Goal: Ask a question: Seek information or help from site administrators or community

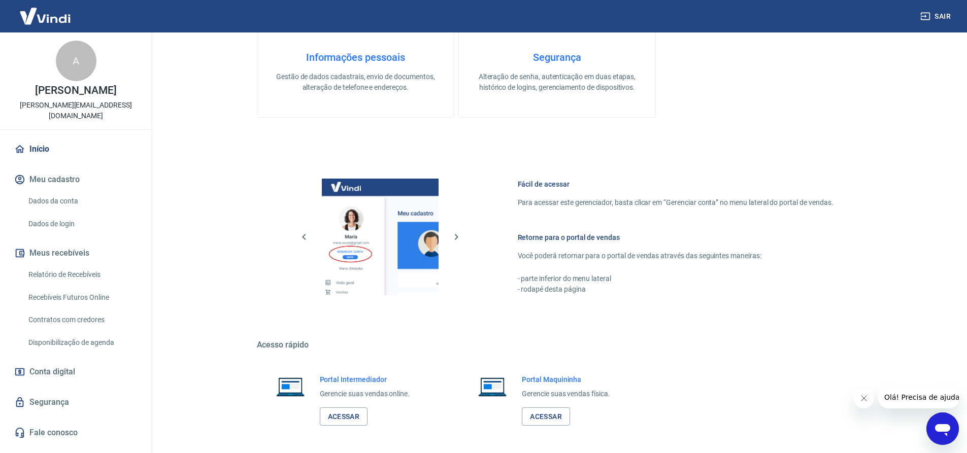
scroll to position [443, 0]
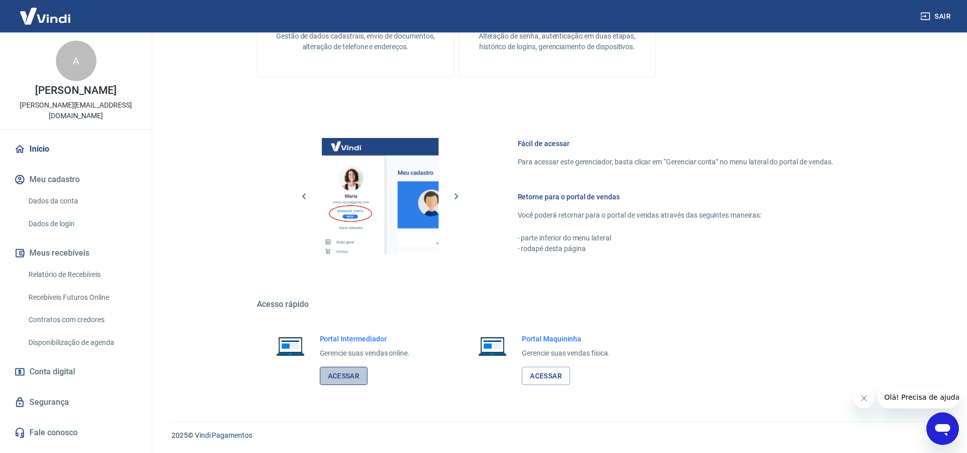
click at [347, 375] on link "Acessar" at bounding box center [344, 376] width 48 height 19
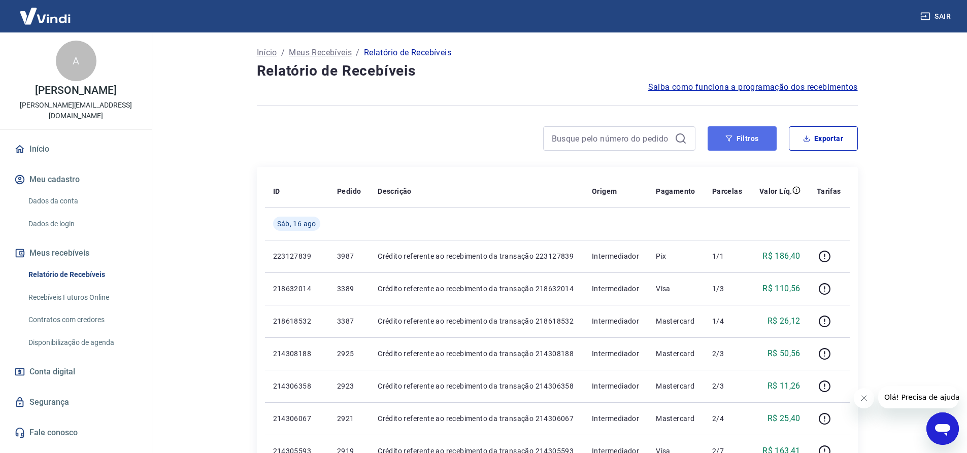
click at [733, 141] on button "Filtros" at bounding box center [741, 138] width 69 height 24
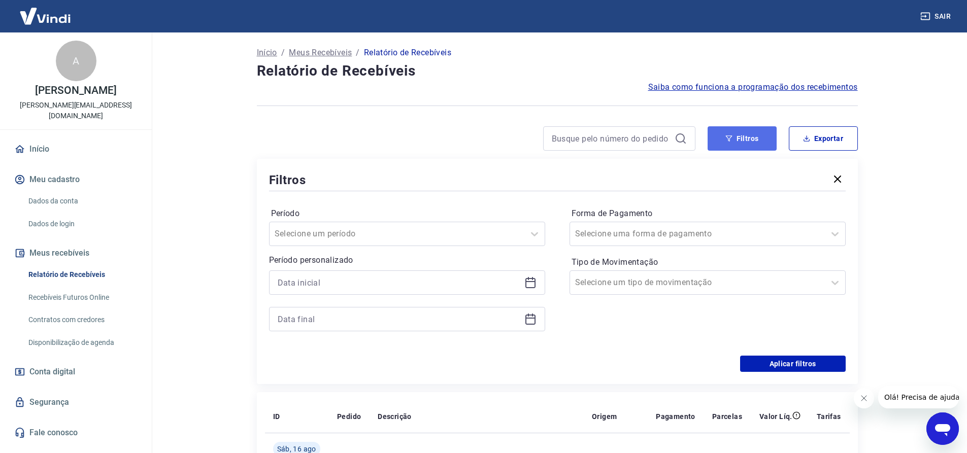
click at [750, 144] on button "Filtros" at bounding box center [741, 138] width 69 height 24
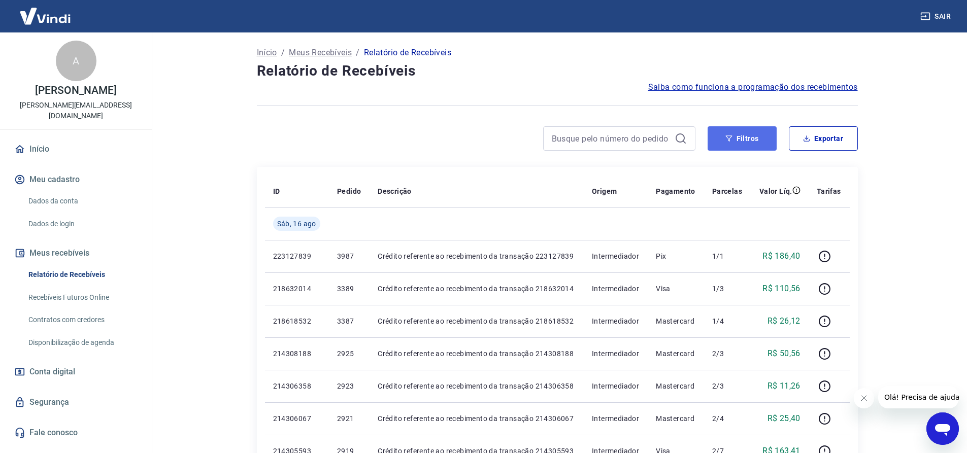
click at [756, 139] on button "Filtros" at bounding box center [741, 138] width 69 height 24
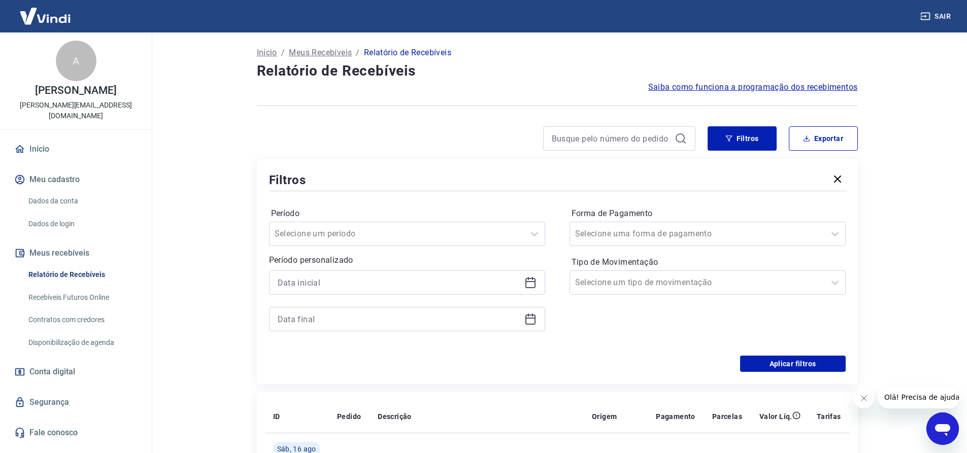
click at [532, 285] on icon at bounding box center [530, 283] width 12 height 12
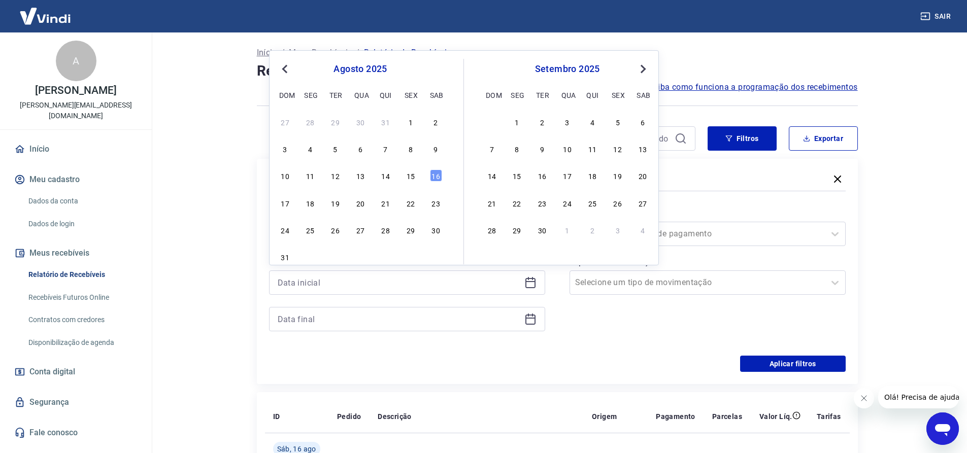
click at [286, 68] on span "Previous Month" at bounding box center [286, 69] width 0 height 12
click at [281, 70] on button "Previous Month" at bounding box center [285, 69] width 12 height 12
click at [388, 124] on div "1" at bounding box center [386, 122] width 12 height 12
type input "01/05/2025"
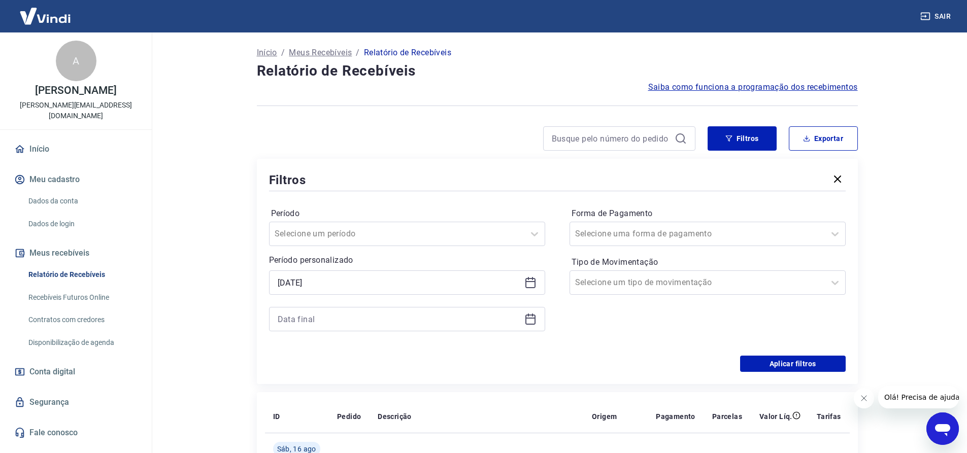
click at [526, 323] on icon at bounding box center [530, 319] width 12 height 12
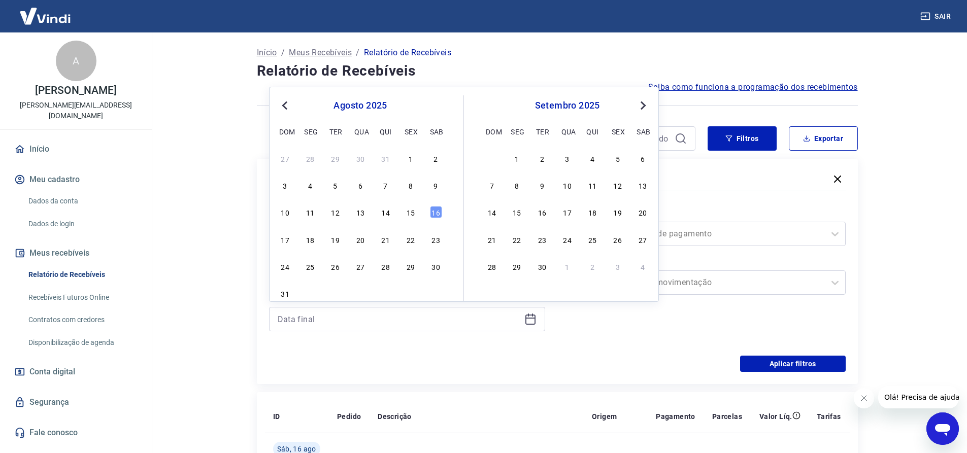
click at [286, 108] on span "Previous Month" at bounding box center [286, 105] width 0 height 12
click at [388, 157] on div "5" at bounding box center [386, 158] width 12 height 12
type input "05/06/2025"
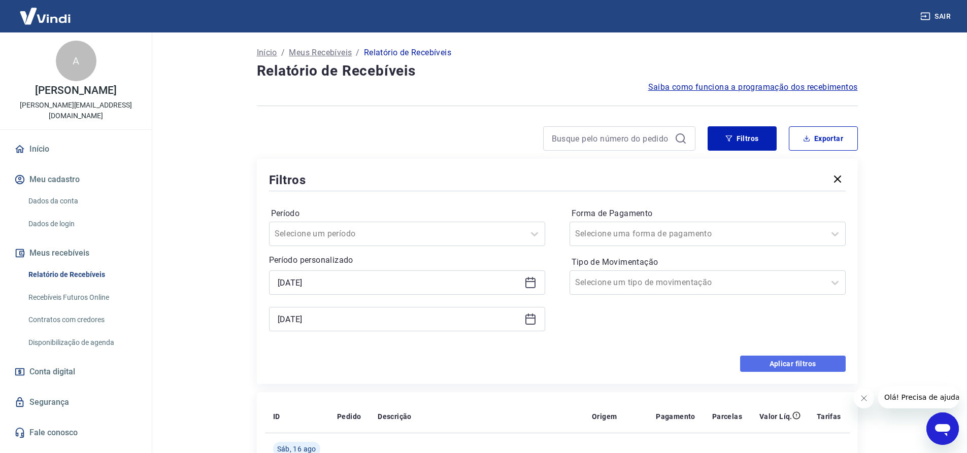
click at [800, 361] on button "Aplicar filtros" at bounding box center [793, 364] width 106 height 16
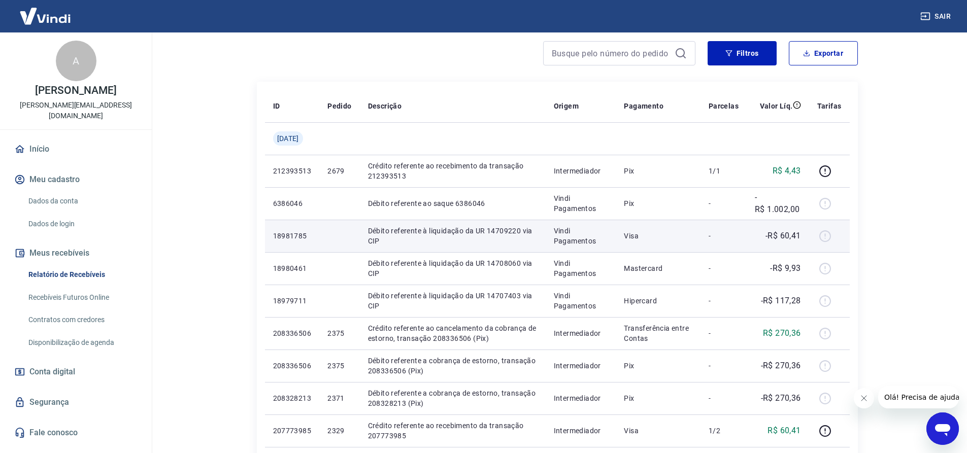
scroll to position [101, 0]
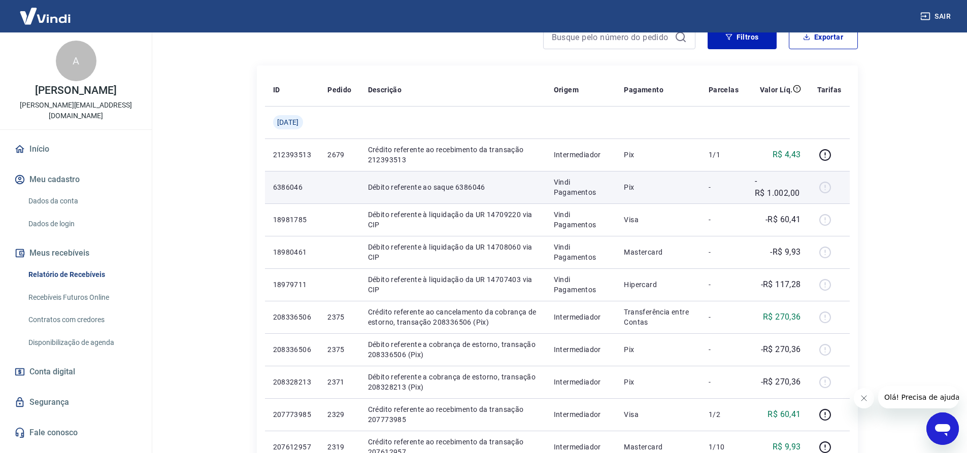
click at [824, 186] on div at bounding box center [829, 187] width 24 height 16
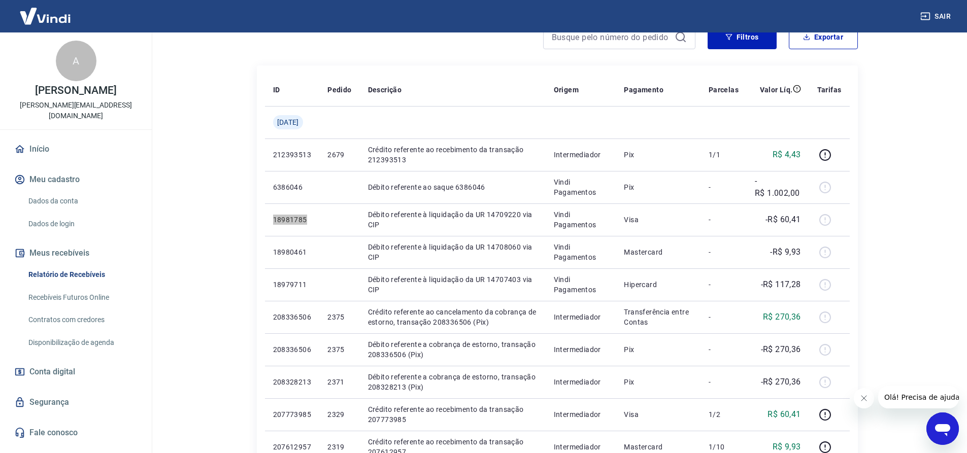
click at [941, 426] on icon "Abrir janela de mensagens" at bounding box center [942, 430] width 15 height 12
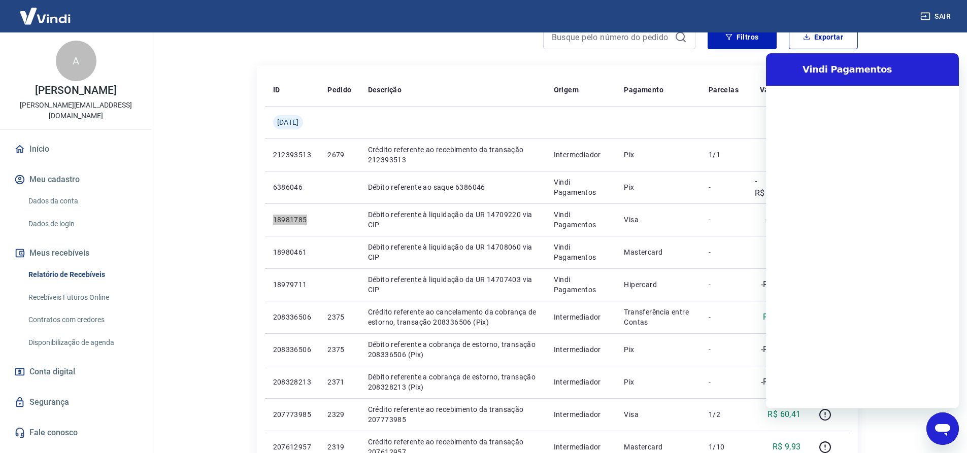
scroll to position [0, 0]
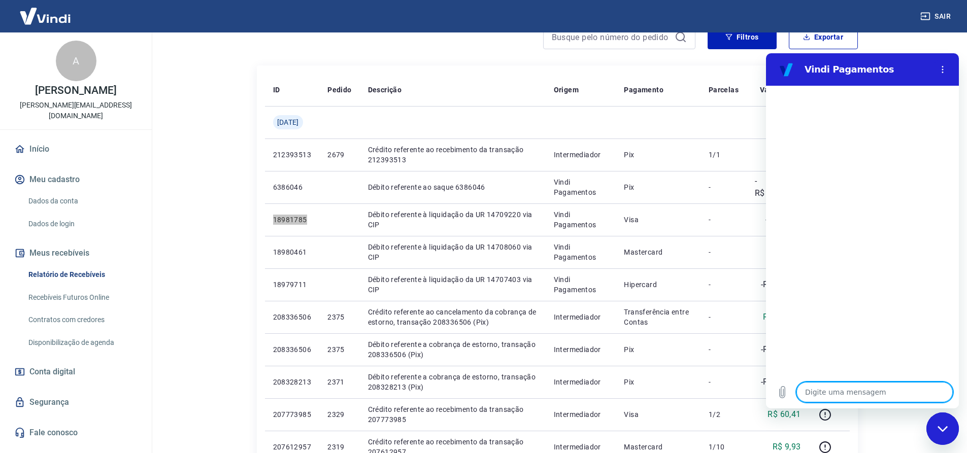
type textarea "B"
type textarea "x"
type textarea "BO"
type textarea "x"
type textarea "BOM"
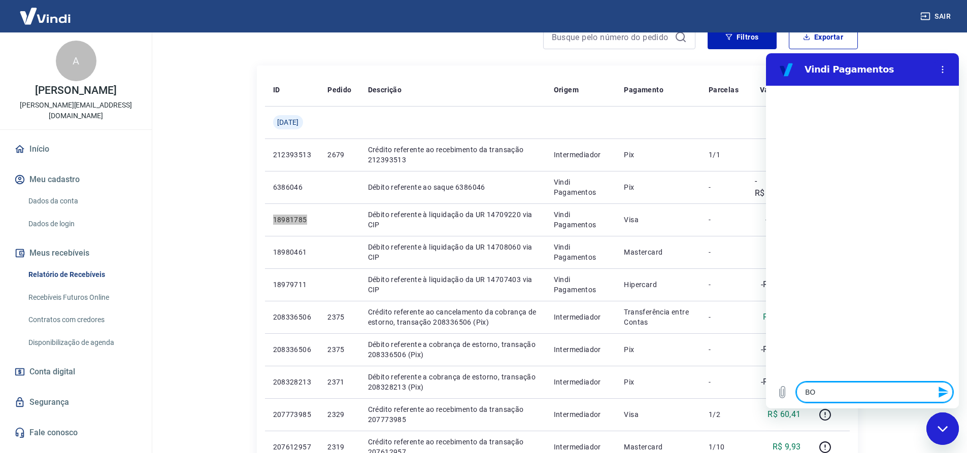
type textarea "x"
type textarea "BOM"
type textarea "x"
type textarea "BOM D"
type textarea "x"
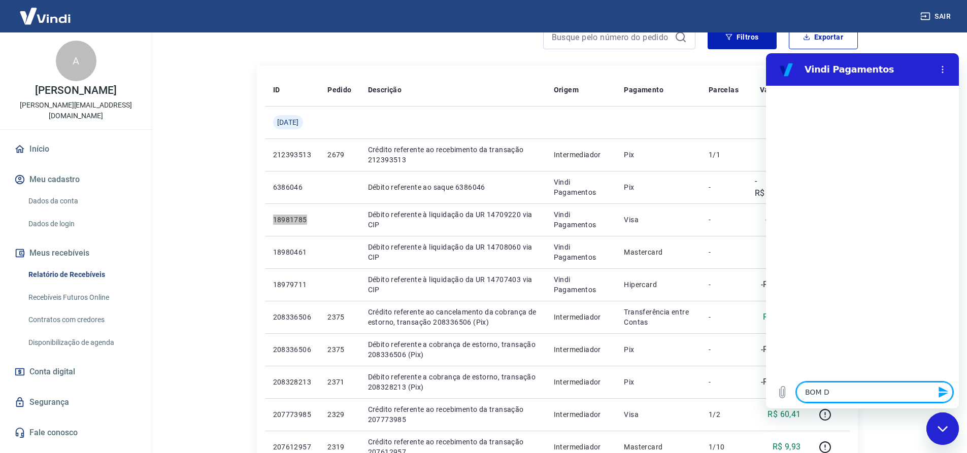
type textarea "BOM DI"
type textarea "x"
type textarea "BOM D"
type textarea "x"
type textarea "BOM"
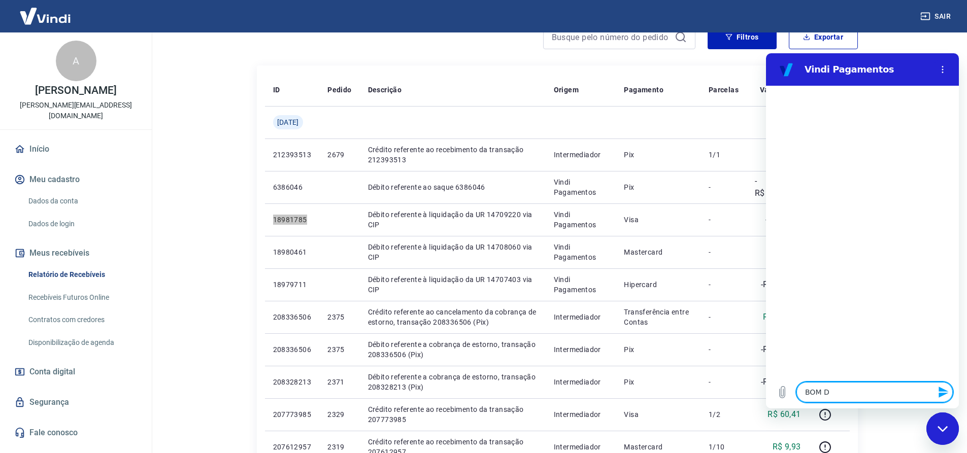
type textarea "x"
type textarea "BOM"
type textarea "x"
type textarea "BO"
type textarea "x"
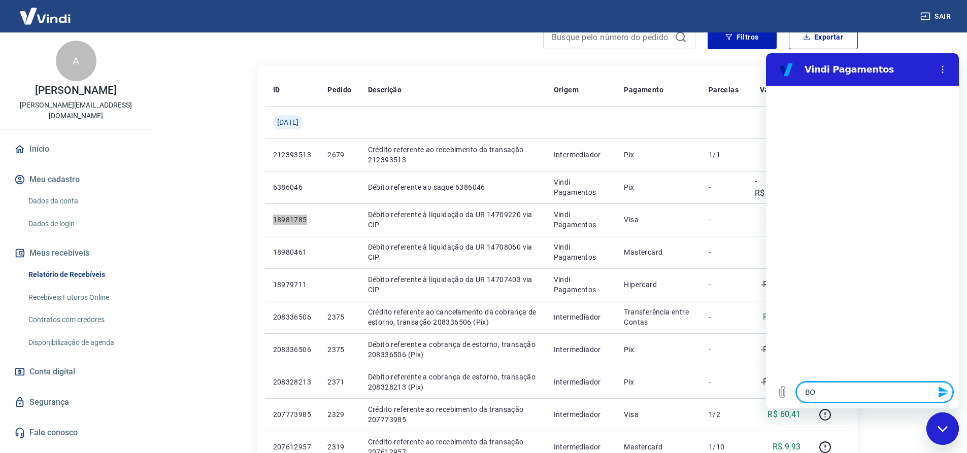
type textarea "B"
type textarea "x"
type textarea "Bo"
type textarea "x"
type textarea "Bom"
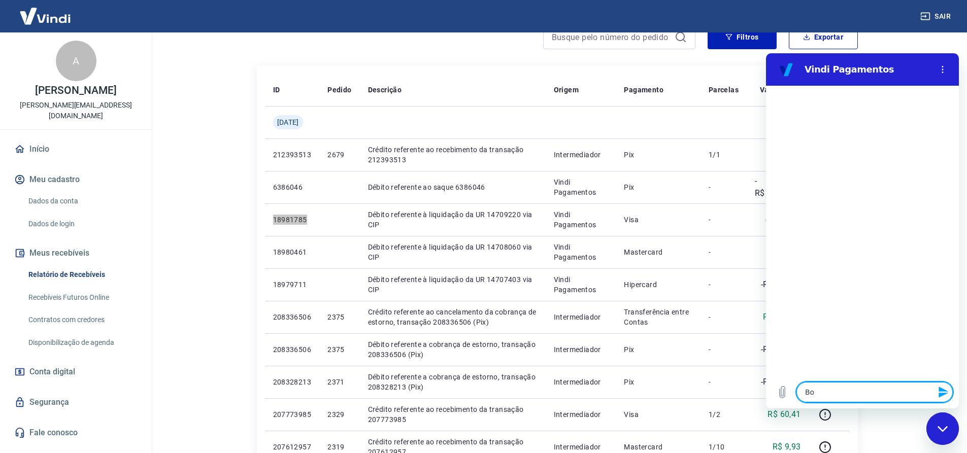
type textarea "x"
type textarea "Bom"
type textarea "x"
type textarea "Bom d"
type textarea "x"
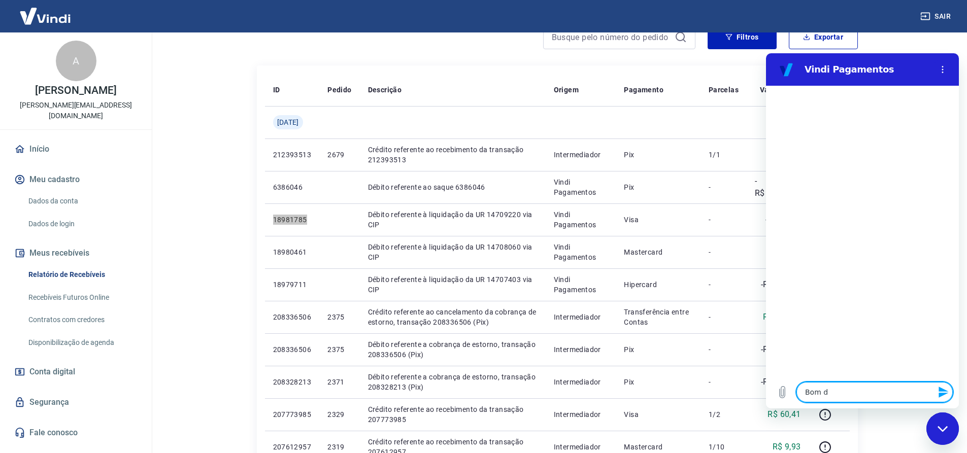
type textarea "Bom di"
type textarea "x"
type textarea "Bom dia"
type textarea "x"
type textarea "Bom dia!"
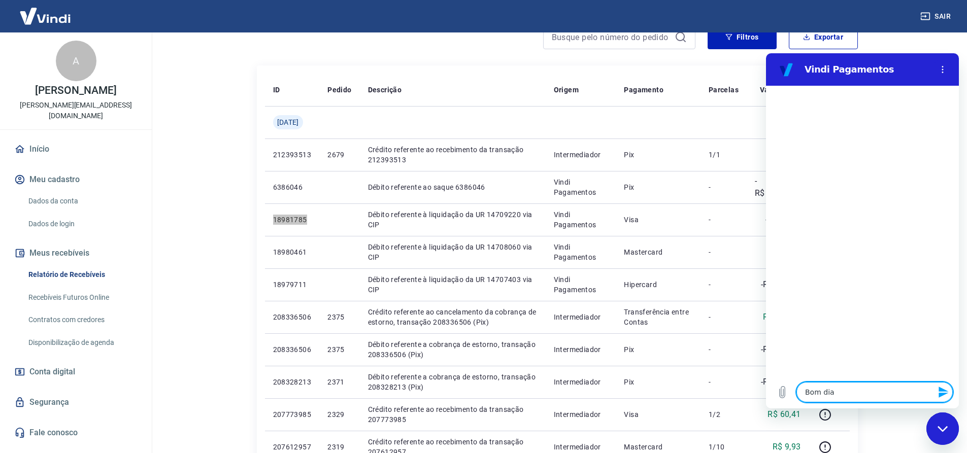
type textarea "x"
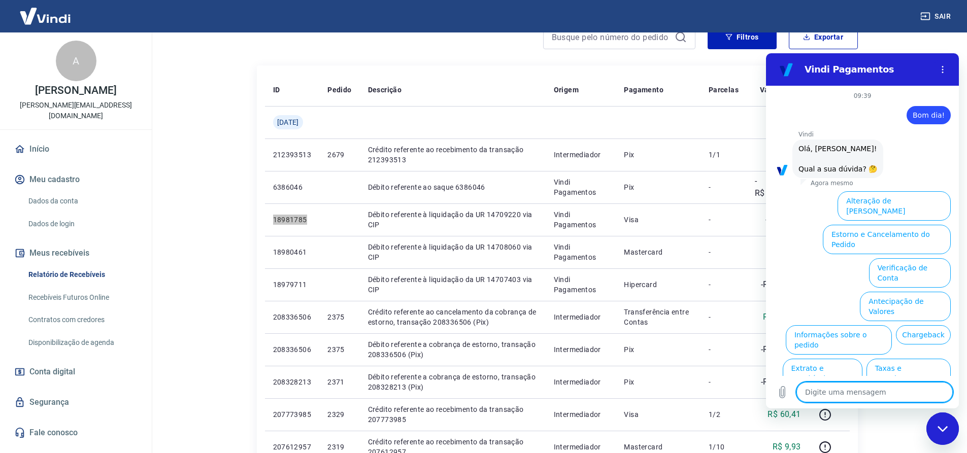
scroll to position [24, 0]
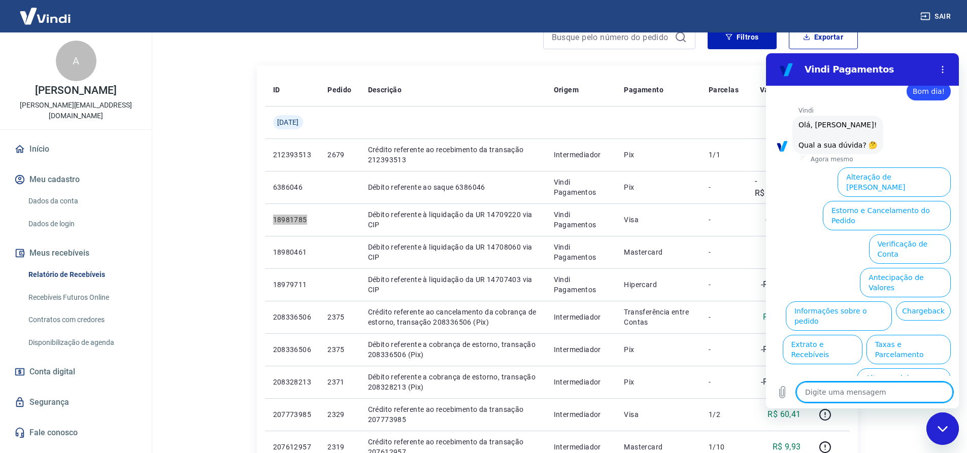
type textarea "f"
type textarea "x"
type textarea "fa"
type textarea "x"
type textarea "fal"
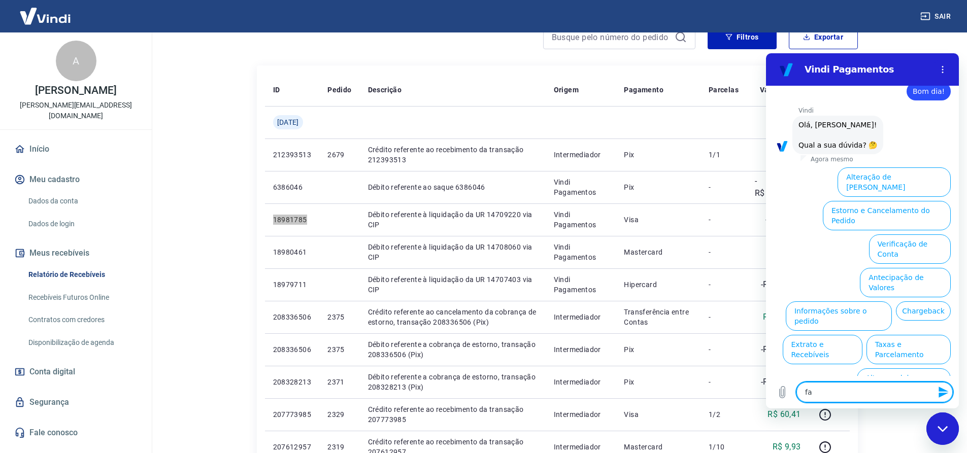
type textarea "x"
type textarea "fala"
type textarea "x"
type textarea "falar"
type textarea "x"
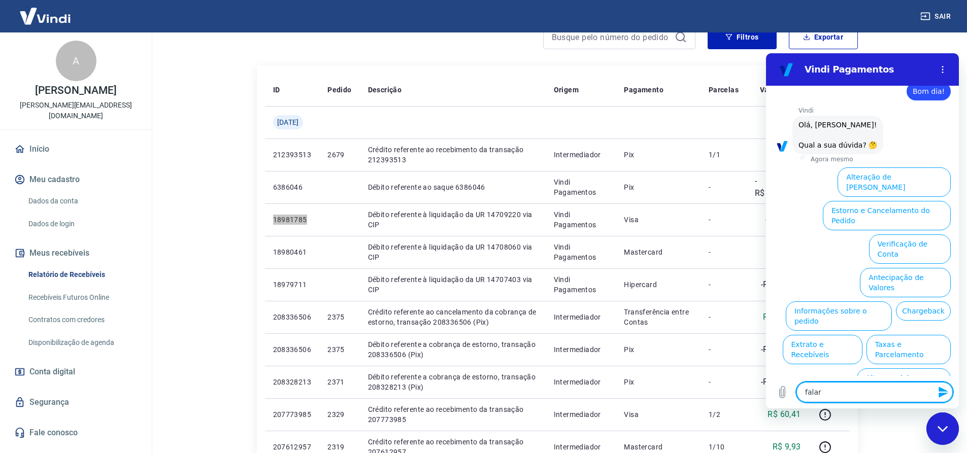
type textarea "falar"
type textarea "x"
type textarea "falar c"
type textarea "x"
type textarea "falar co"
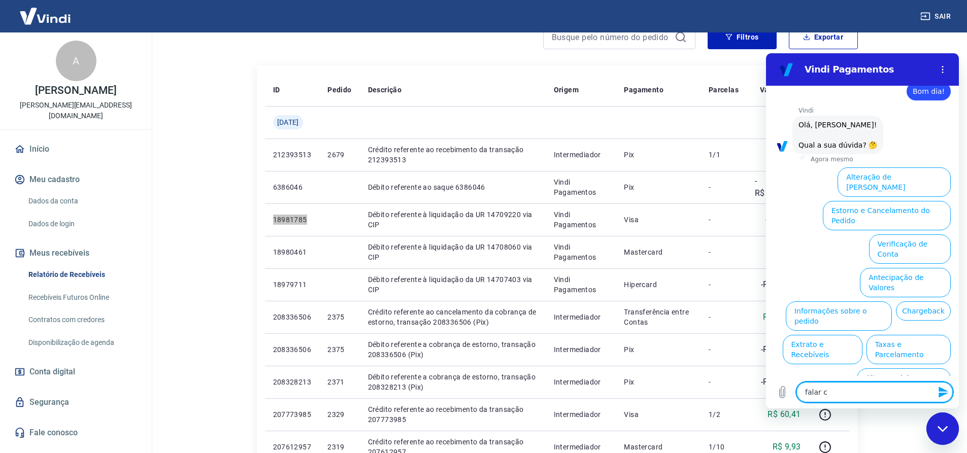
type textarea "x"
type textarea "falar com"
type textarea "x"
type textarea "falar com"
type textarea "x"
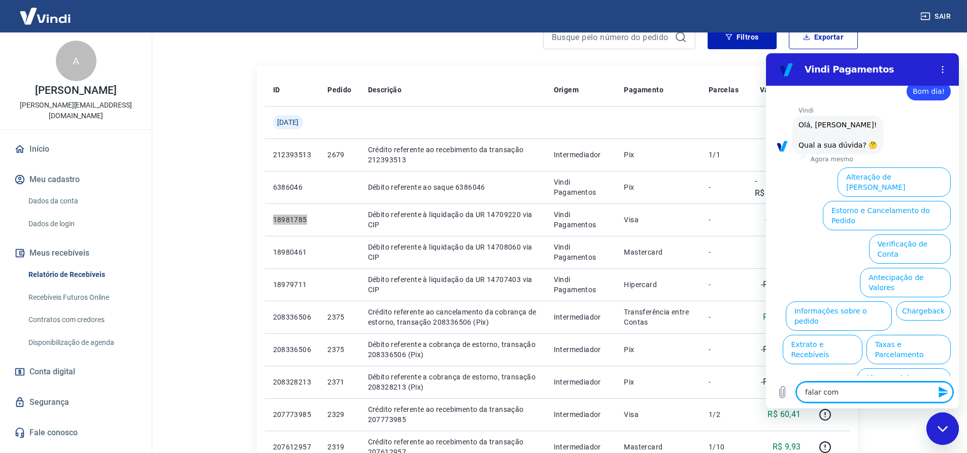
type textarea "falar com a"
type textarea "x"
type textarea "falar com at"
type textarea "x"
type textarea "falar com ate"
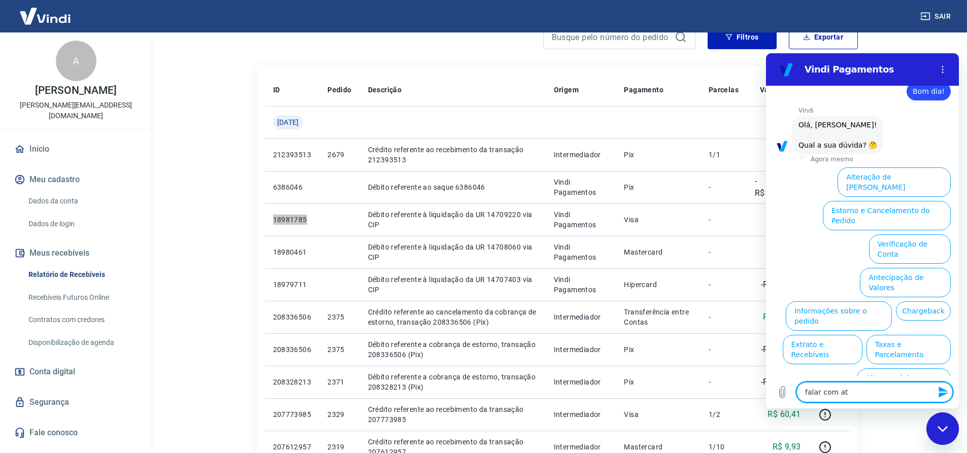
type textarea "x"
type textarea "falar com aten"
type textarea "x"
type textarea "falar com atend"
type textarea "x"
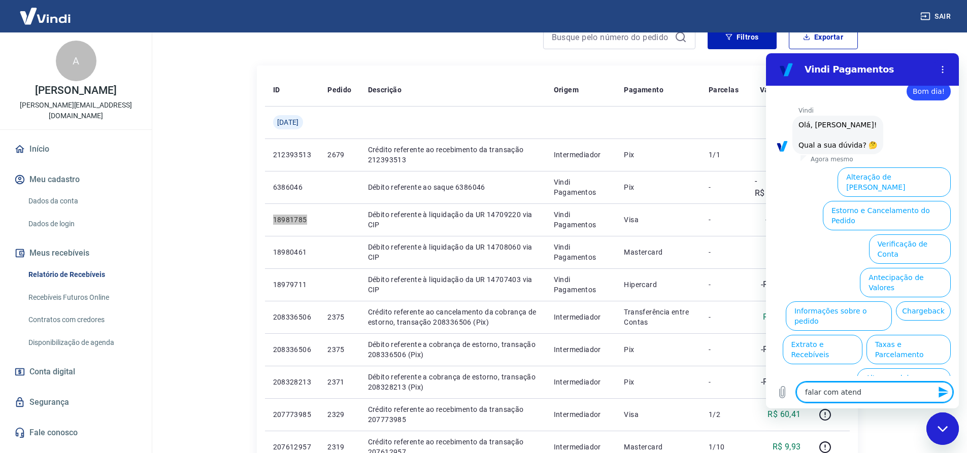
type textarea "falar com atende"
type textarea "x"
type textarea "falar com atenden"
type textarea "x"
type textarea "falar com atendent"
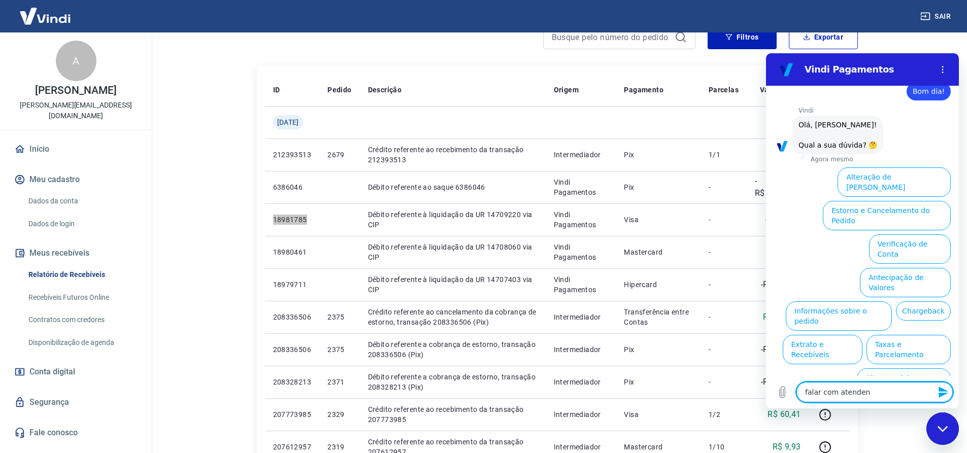
type textarea "x"
type textarea "falar com atendente"
type textarea "x"
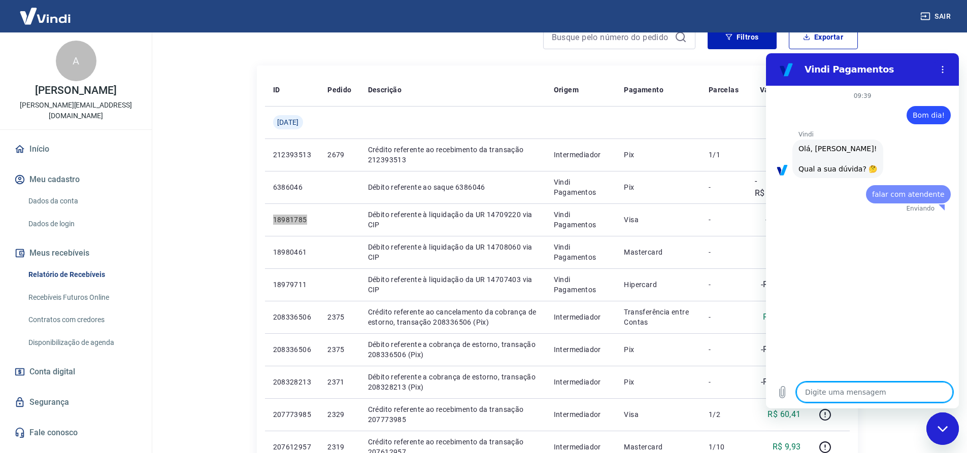
scroll to position [0, 0]
type textarea "x"
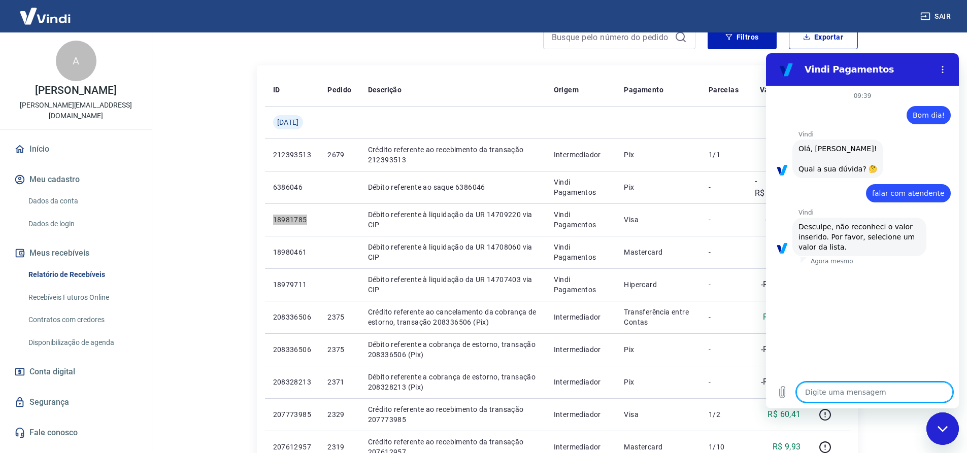
click at [821, 164] on span "Olá, ANDRE RDRIGUES DE SOUZA! Qual a sua dúvida? 🤔" at bounding box center [837, 159] width 79 height 28
click at [817, 391] on textarea at bounding box center [874, 392] width 156 height 20
type textarea "F"
type textarea "x"
type textarea "Fa"
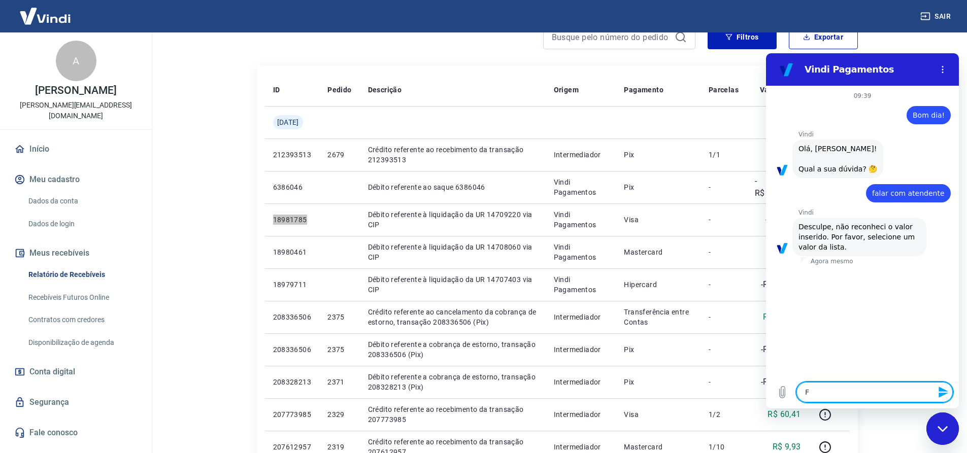
type textarea "x"
type textarea "Fal"
type textarea "x"
type textarea "Fala"
type textarea "x"
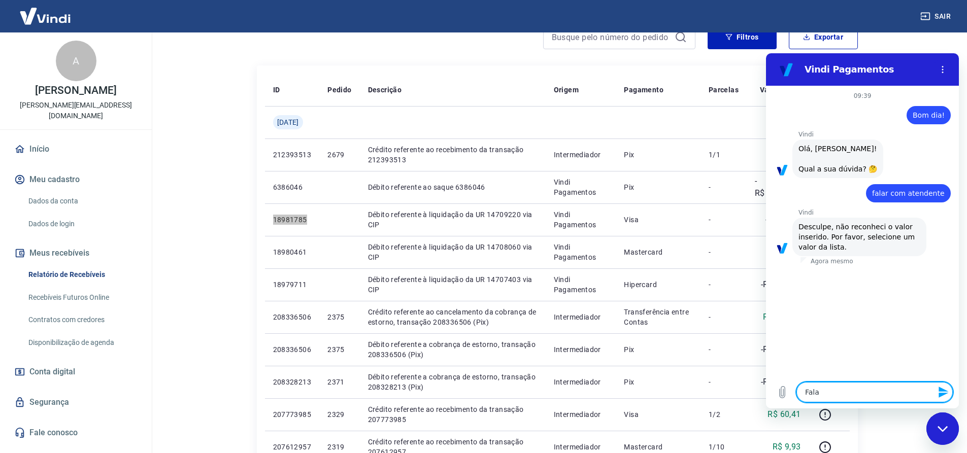
type textarea "Falar"
type textarea "x"
type textarea "Falar"
type textarea "x"
type textarea "Falar c"
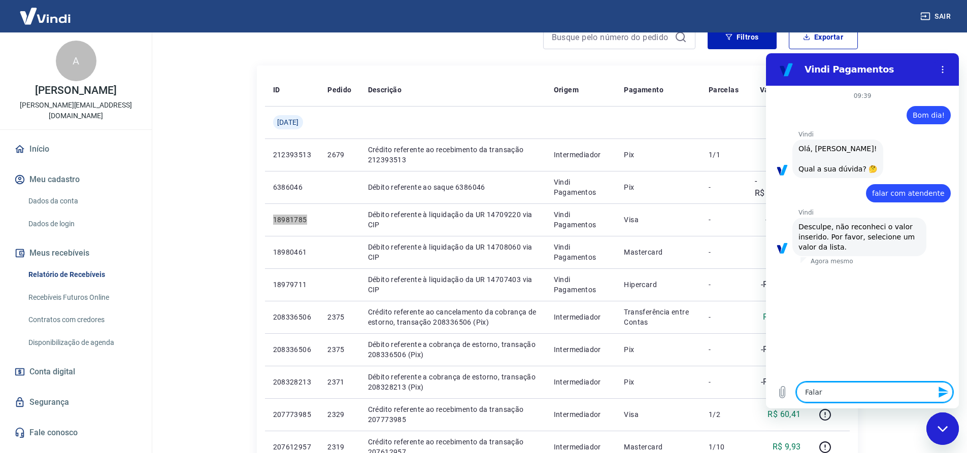
type textarea "x"
type textarea "Falar co"
type textarea "x"
type textarea "Falar com"
type textarea "x"
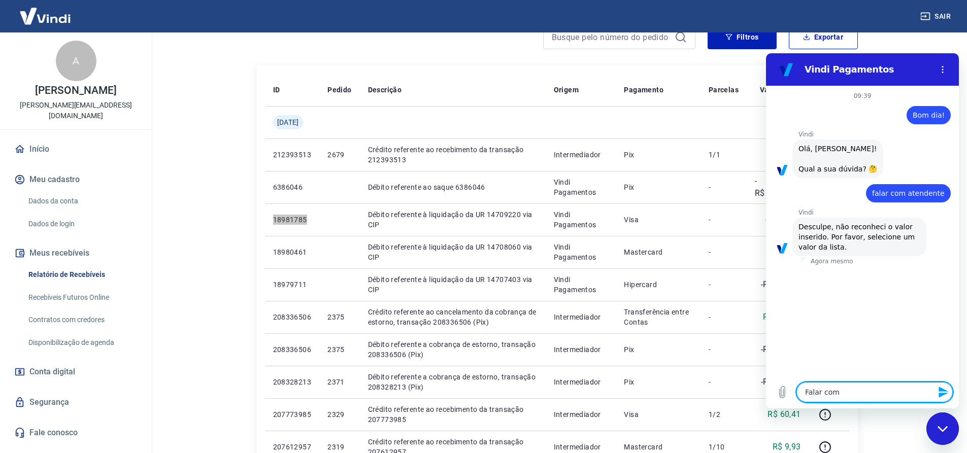
type textarea "Falar com"
type textarea "x"
type textarea "Falar com A"
type textarea "x"
type textarea "Falar com At"
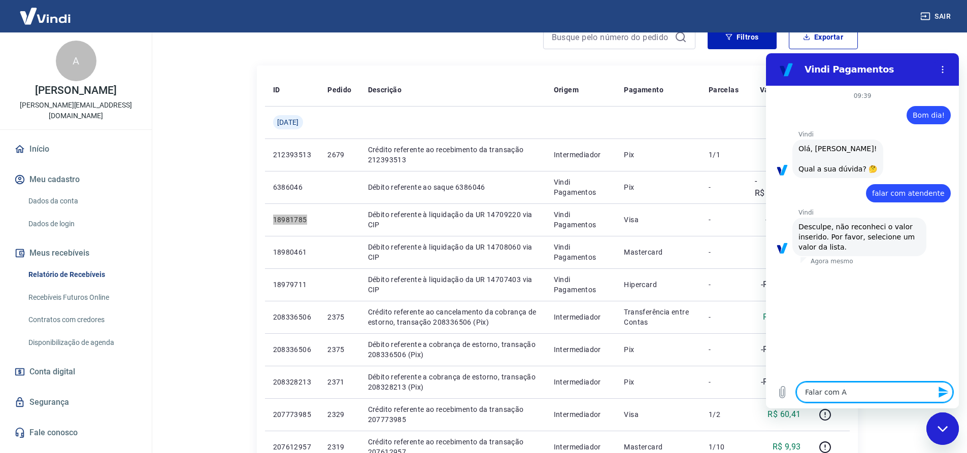
type textarea "x"
type textarea "Falar com Ate"
type textarea "x"
type textarea "Falar com Aten"
type textarea "x"
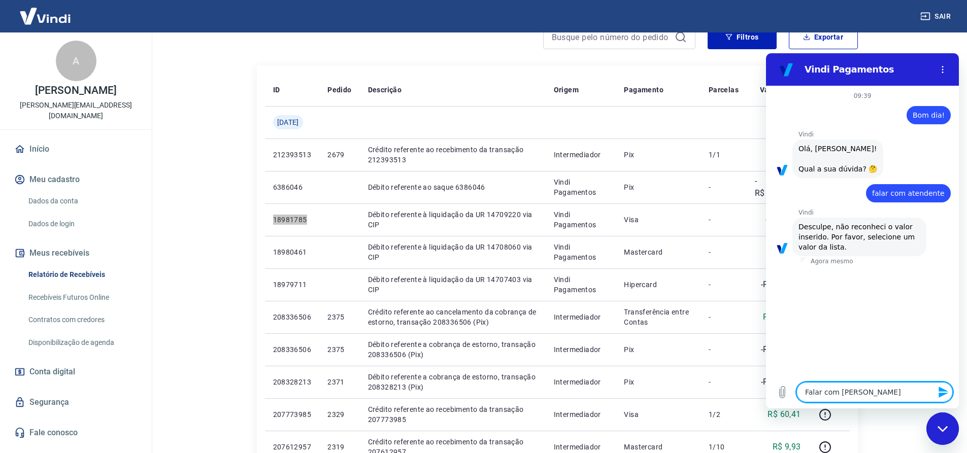
type textarea "Falar com Atend"
type textarea "x"
type textarea "Falar com Atendi"
type textarea "x"
type textarea "Falar com Atendim"
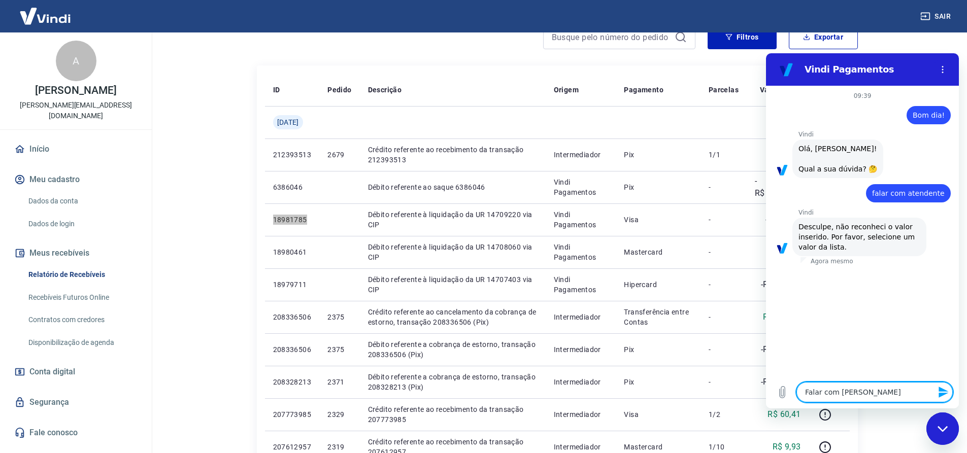
type textarea "x"
type textarea "Falar com Atendime"
type textarea "x"
type textarea "Falar com Atendimen"
type textarea "x"
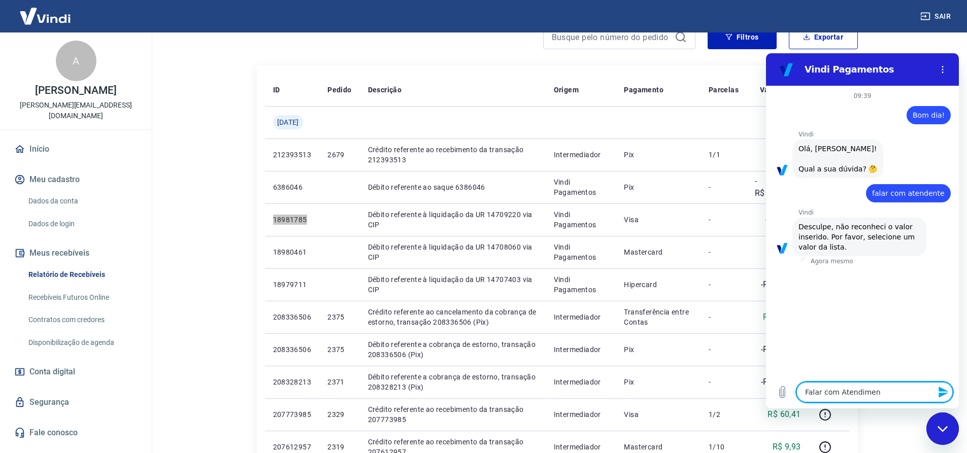
type textarea "Falar com Atendiment"
type textarea "x"
type textarea "Falar com Atendimento"
type textarea "x"
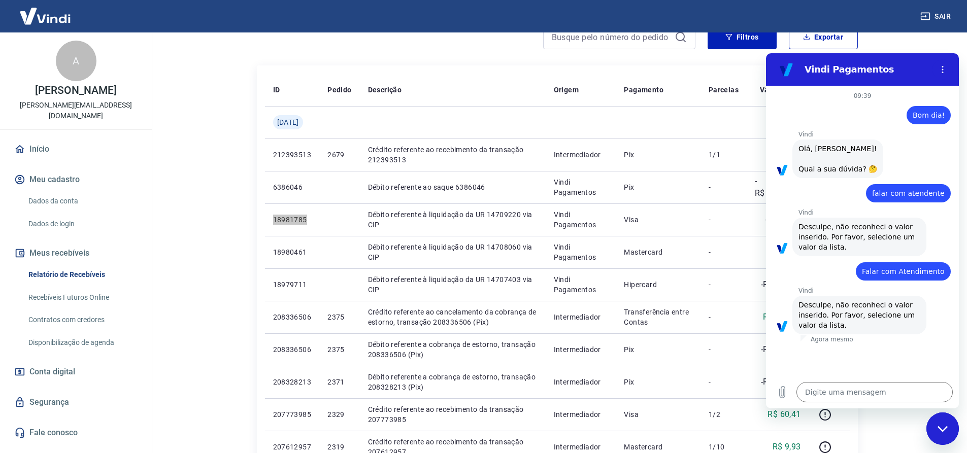
click at [855, 168] on span "Olá, ANDRE RDRIGUES DE SOUZA! Qual a sua dúvida? 🤔" at bounding box center [837, 159] width 79 height 28
click at [809, 387] on textarea at bounding box center [874, 392] width 156 height 20
type textarea "q"
type textarea "x"
type textarea "qu"
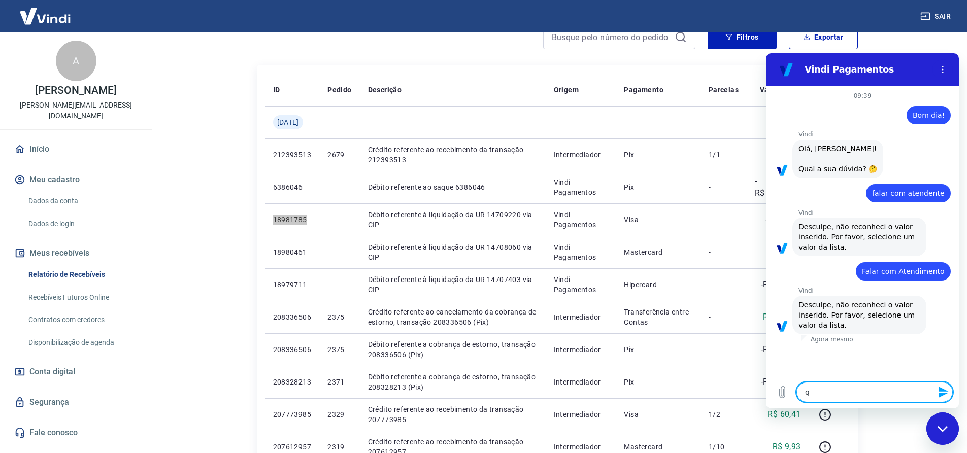
type textarea "x"
type textarea "qua"
type textarea "x"
type textarea "qual"
type textarea "x"
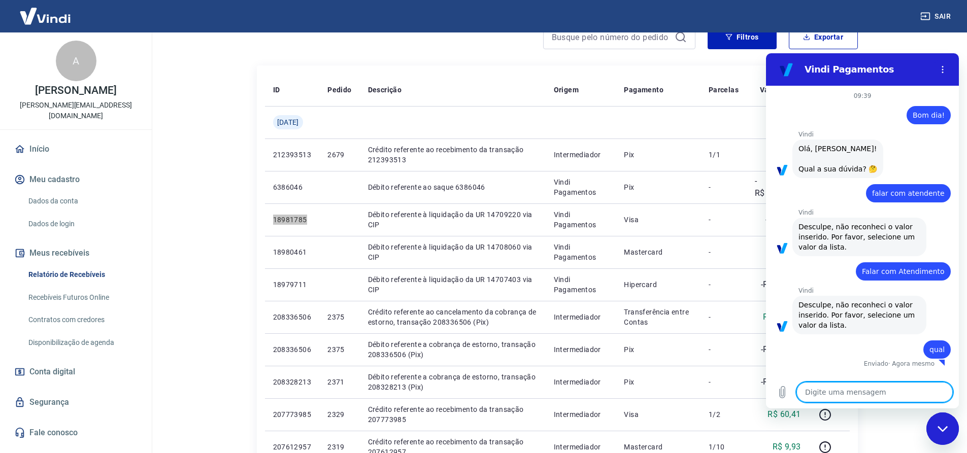
type textarea "x"
drag, startPoint x: 956, startPoint y: 166, endPoint x: 1726, endPoint y: 146, distance: 769.9
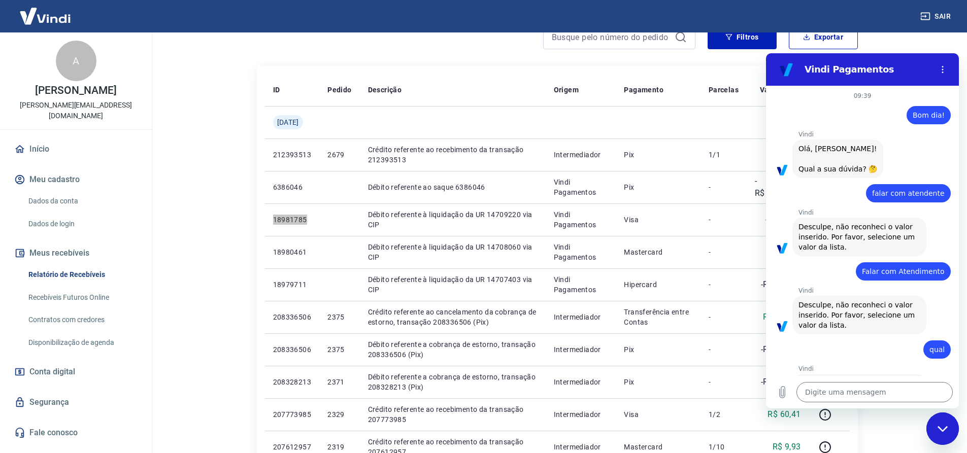
drag, startPoint x: 862, startPoint y: 148, endPoint x: 855, endPoint y: 160, distance: 14.5
click at [862, 148] on span "Olá, ANDRE RDRIGUES DE SOUZA! Qual a sua dúvida? 🤔" at bounding box center [837, 159] width 79 height 28
click at [855, 152] on span "Olá, ANDRE RDRIGUES DE SOUZA! Qual a sua dúvida? 🤔" at bounding box center [837, 159] width 79 height 28
click at [819, 387] on textarea at bounding box center [874, 392] width 156 height 20
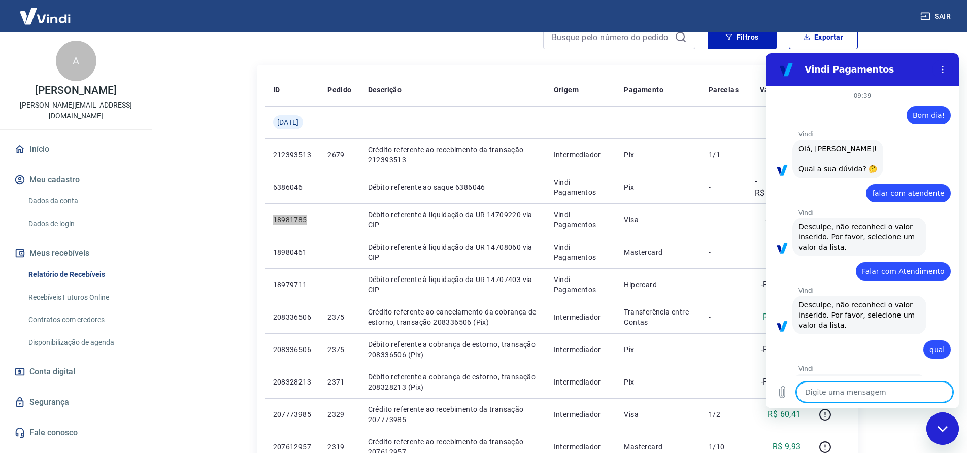
type textarea "c"
type textarea "x"
type textarea "co"
type textarea "x"
type textarea "con"
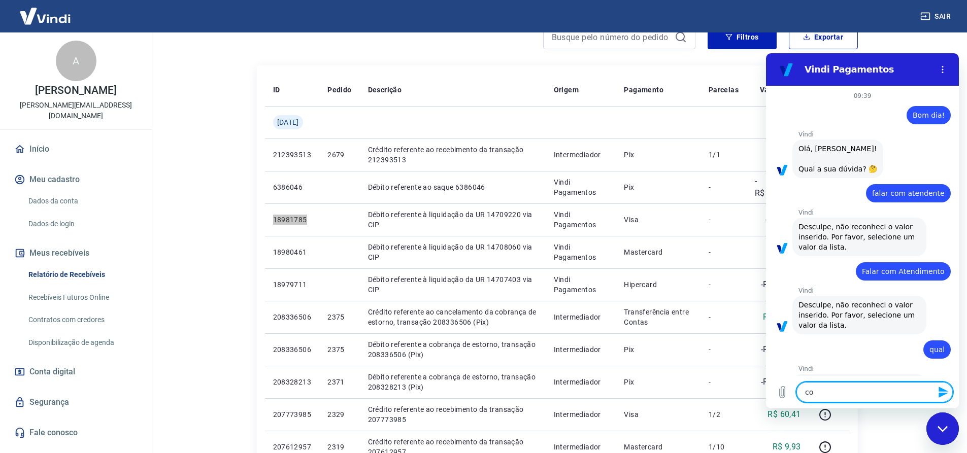
type textarea "x"
type textarea "co"
type textarea "x"
type textarea "com"
type textarea "x"
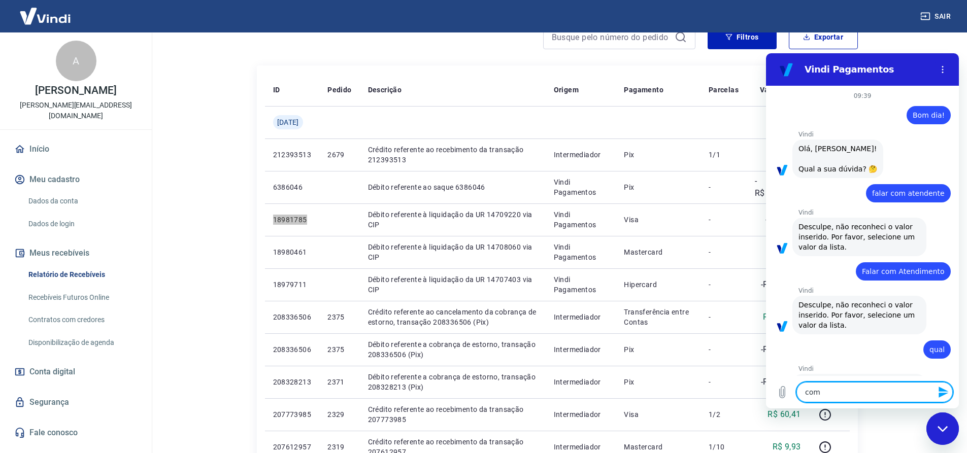
type textarea "com"
type textarea "x"
type textarea "com"
type textarea "x"
type textarea "co"
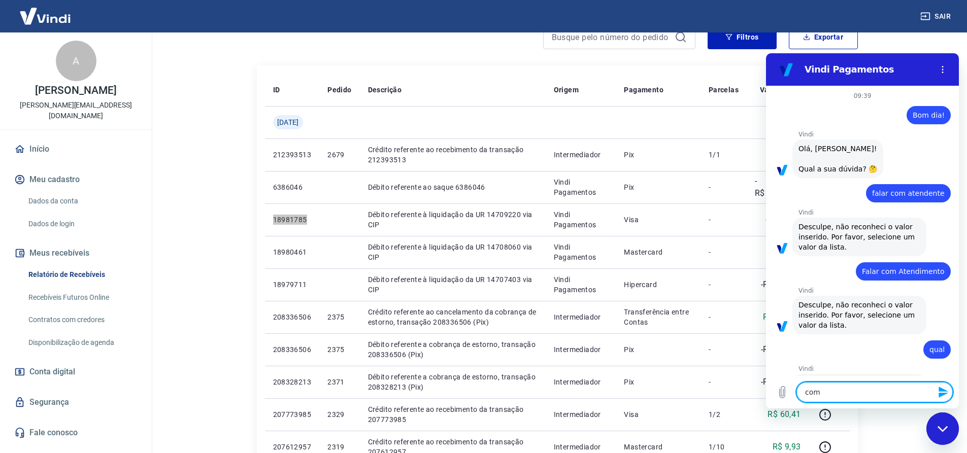
type textarea "x"
type textarea "c"
type textarea "x"
type textarea "B"
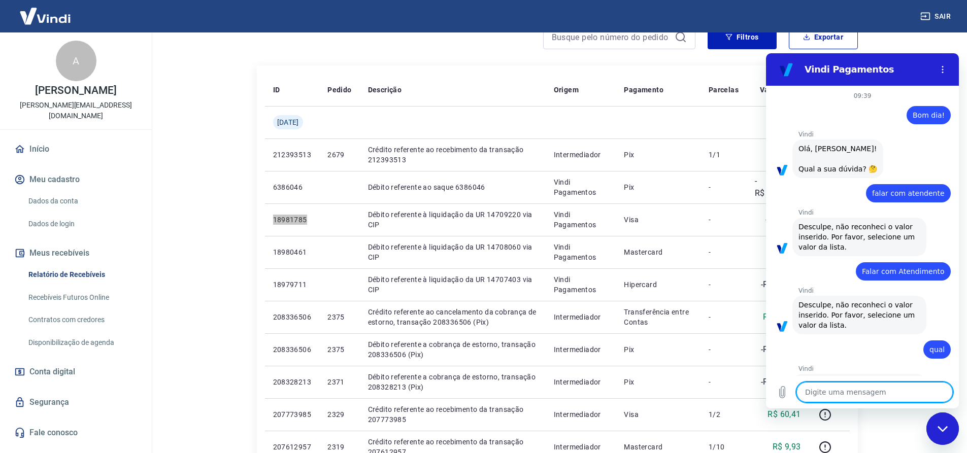
type textarea "x"
type textarea "Bo"
type textarea "x"
type textarea "Bom"
type textarea "x"
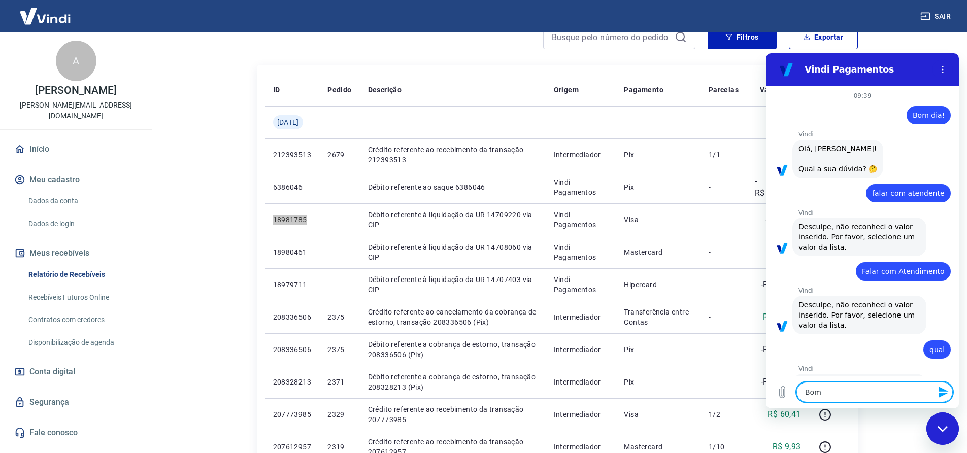
type textarea "Bom"
type textarea "x"
type textarea "Bom d"
type textarea "x"
type textarea "Bom di"
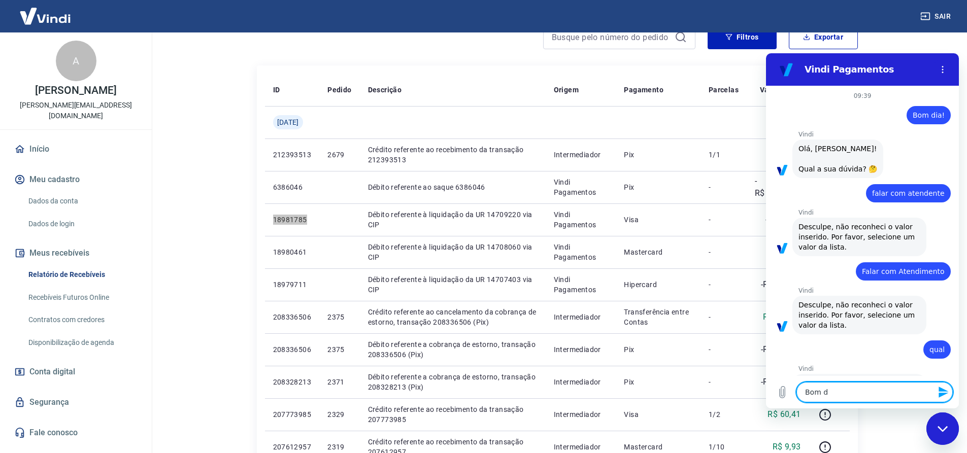
type textarea "x"
type textarea "Bom dia"
type textarea "x"
type textarea "Bom dia!"
type textarea "x"
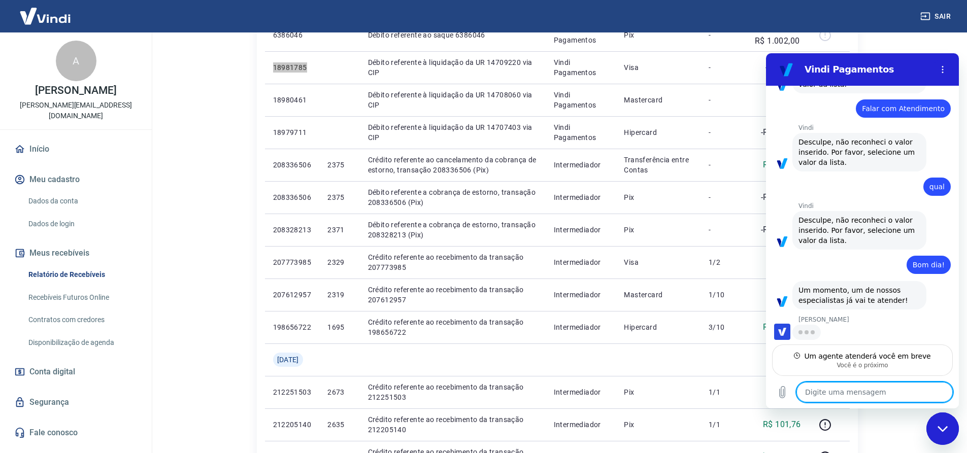
scroll to position [163, 0]
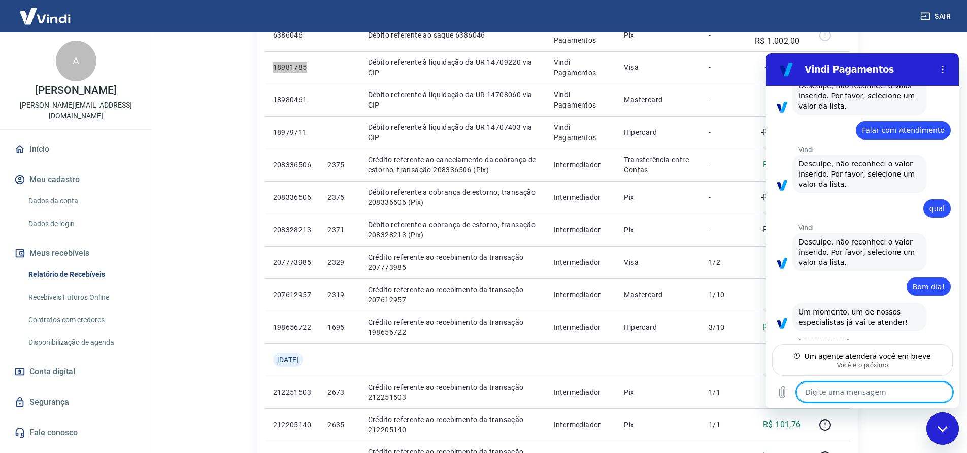
type textarea "x"
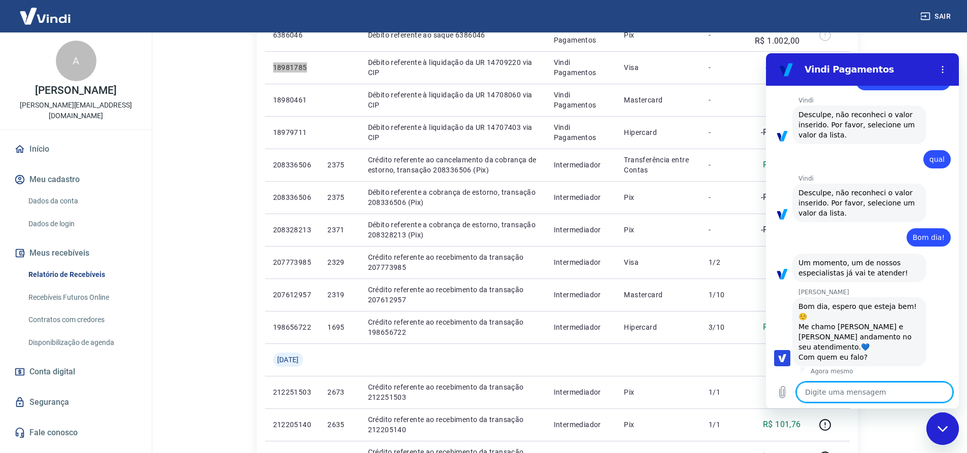
scroll to position [192, 0]
type textarea "B"
type textarea "x"
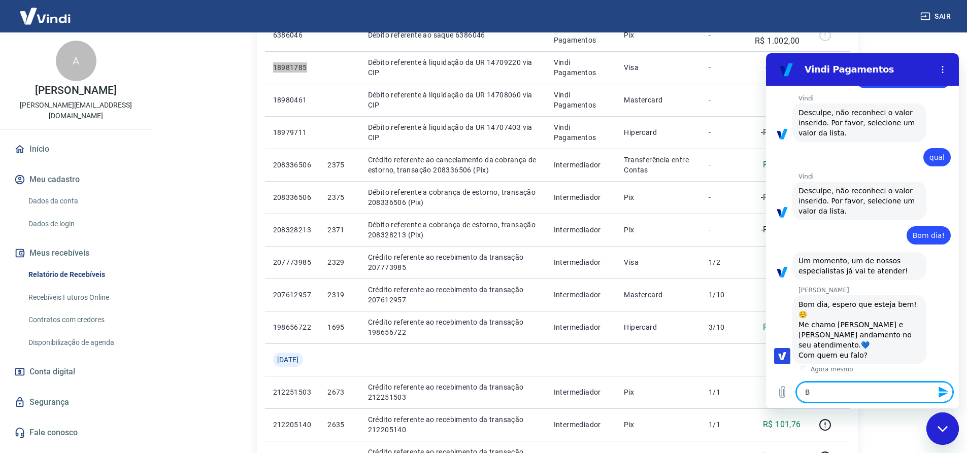
type textarea "Bo"
type textarea "x"
type textarea "Bom"
type textarea "x"
type textarea "Bom"
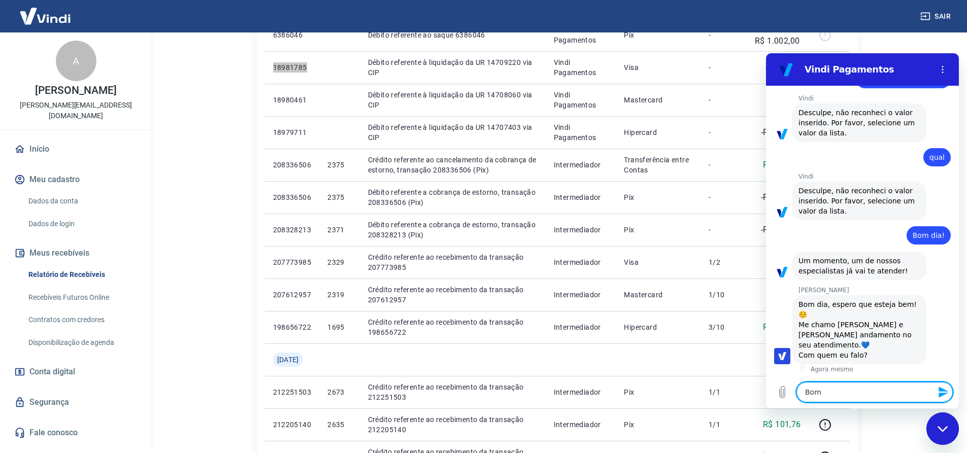
type textarea "x"
type textarea "Bom d"
type textarea "x"
type textarea "Bom di"
type textarea "x"
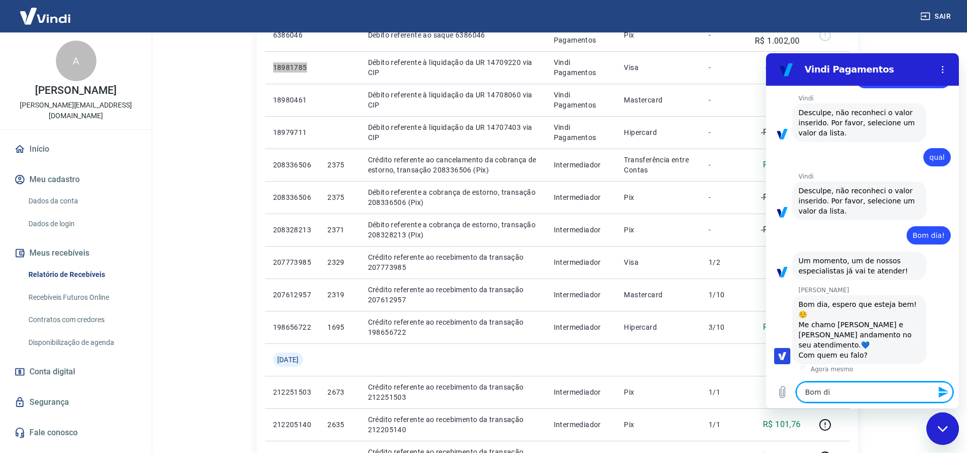
type textarea "Bom dia"
type textarea "x"
type textarea "Bom dia1"
type textarea "x"
type textarea "Bom dia"
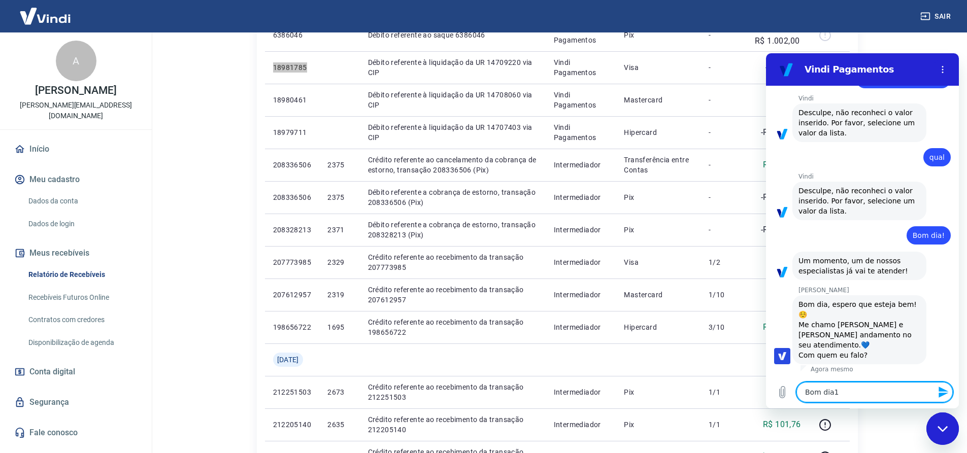
type textarea "x"
type textarea "Bom dia!"
type textarea "x"
type textarea "Bom dia!"
type textarea "x"
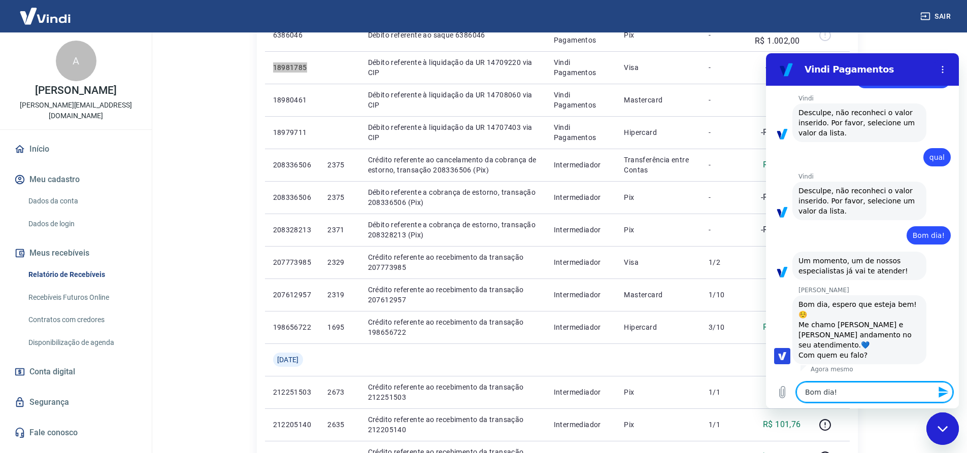
type textarea "Bom dia! G"
type textarea "x"
type textarea "Bom dia! Ga"
type textarea "x"
type textarea "Bom dia! Gab"
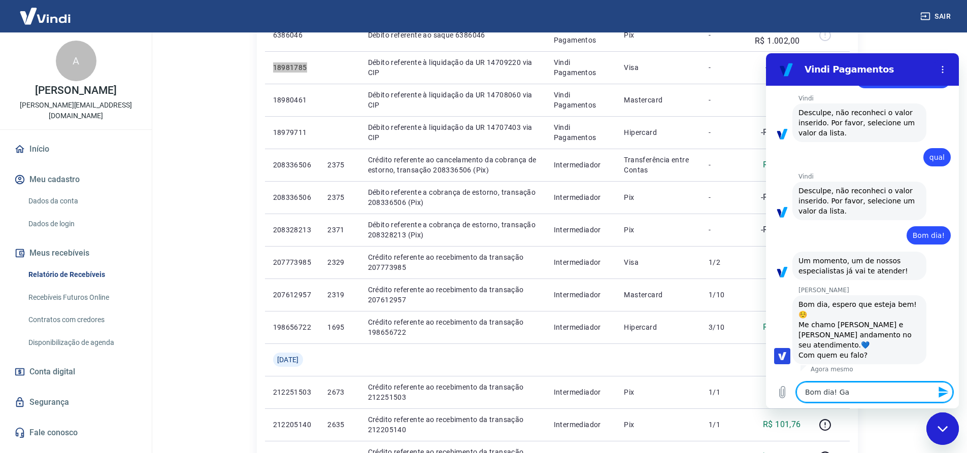
type textarea "x"
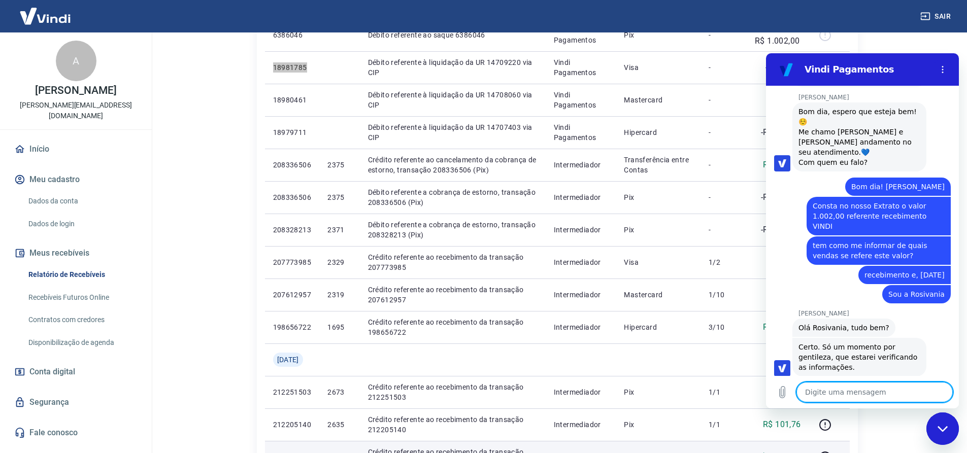
scroll to position [387, 0]
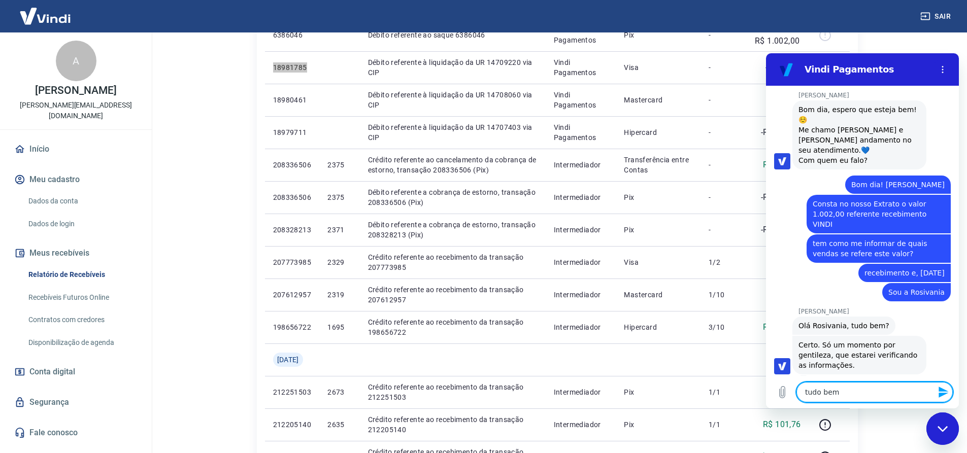
click at [807, 394] on textarea "tudo bem" at bounding box center [874, 392] width 156 height 20
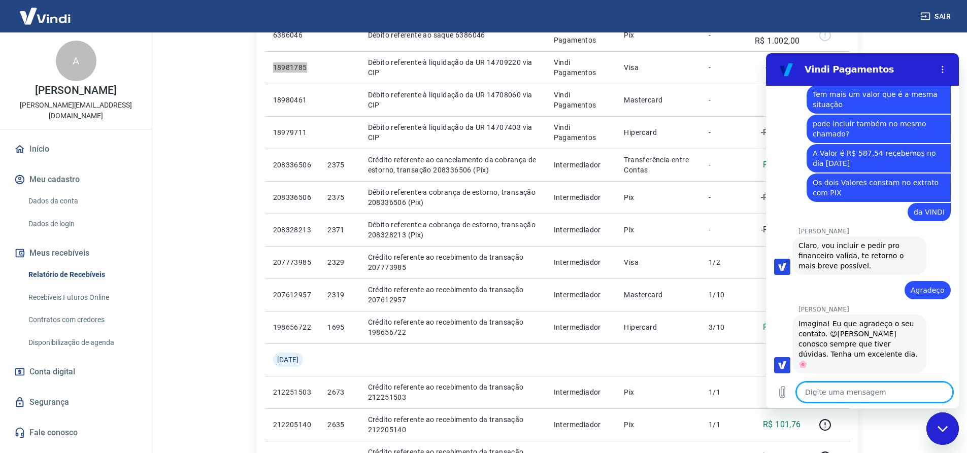
scroll to position [1103, 0]
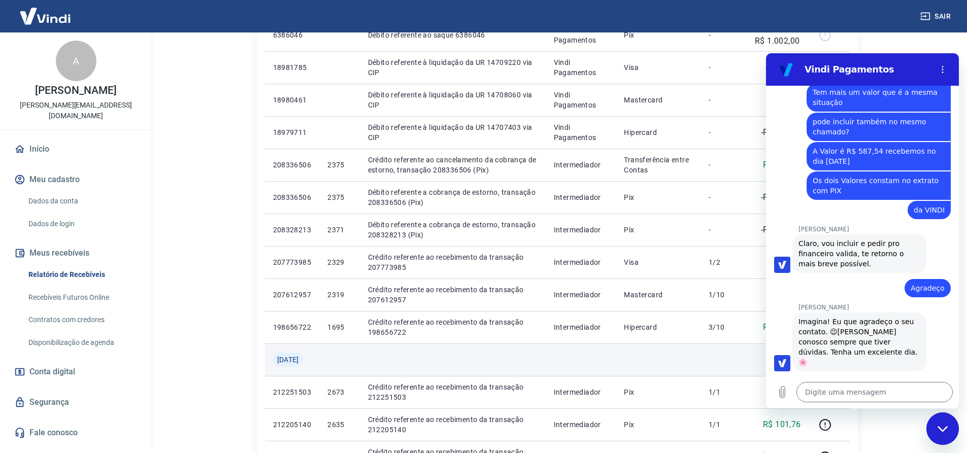
click at [451, 352] on td at bounding box center [453, 359] width 186 height 32
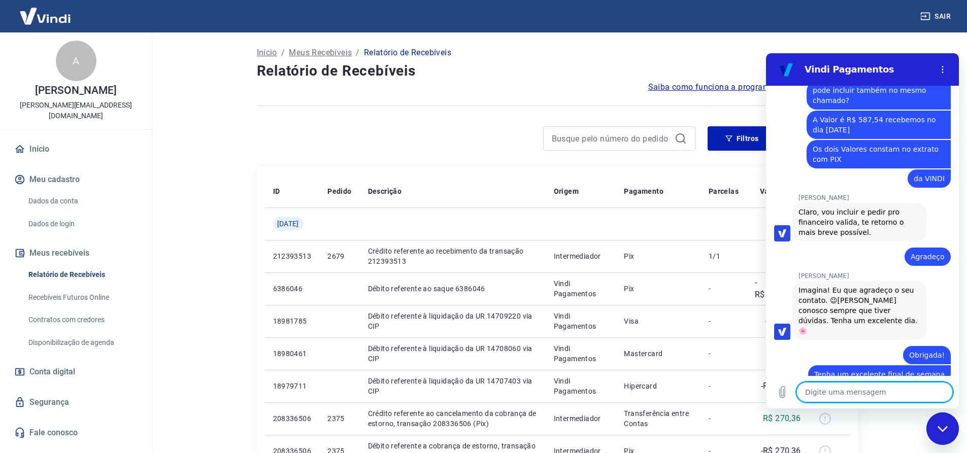
scroll to position [1136, 0]
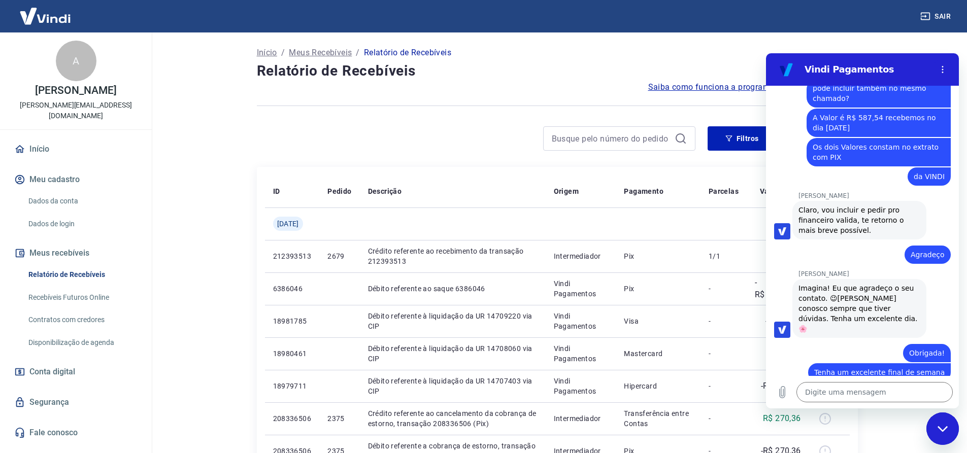
click at [583, 73] on h4 "Relatório de Recebíveis" at bounding box center [557, 71] width 601 height 20
click at [945, 42] on main "Início / Meus Recebíveis / Relatório de Recebíveis Relatório de Recebíveis Saib…" at bounding box center [556, 242] width 819 height 421
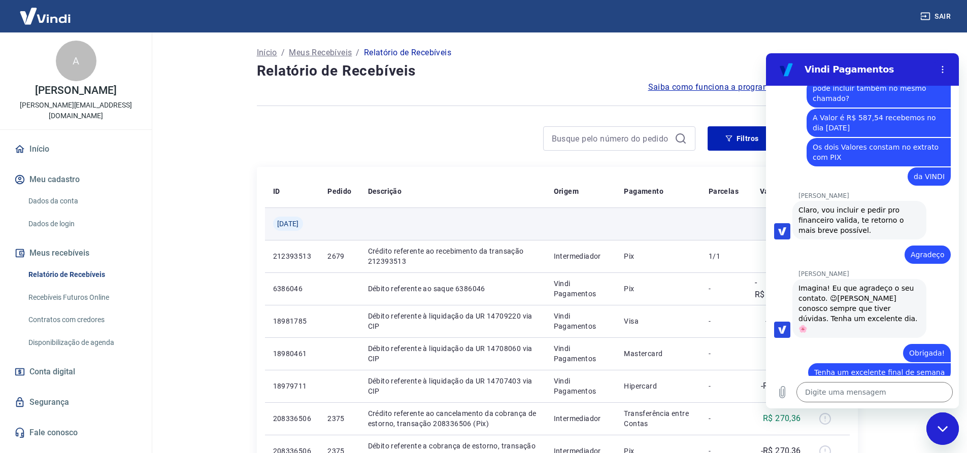
click at [695, 226] on td at bounding box center [657, 224] width 84 height 32
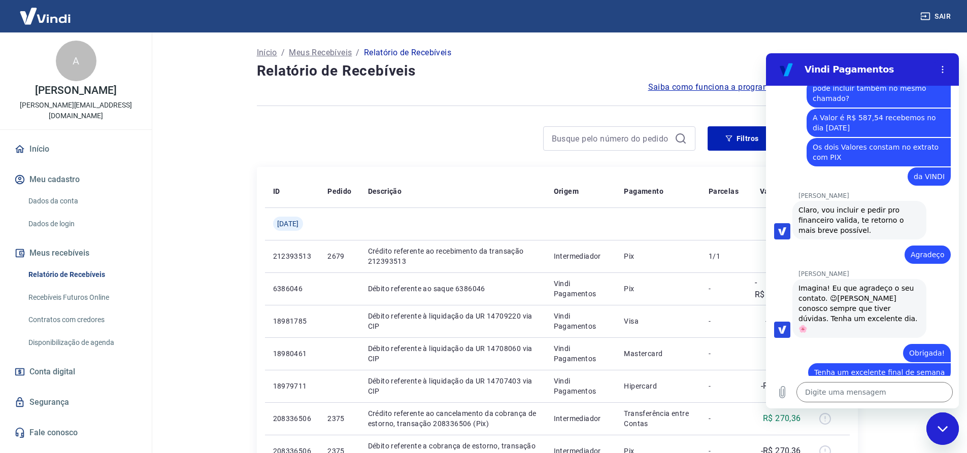
click at [459, 151] on div "Filtros Exportar" at bounding box center [557, 142] width 601 height 32
click at [937, 424] on div "Fechar janela de mensagens" at bounding box center [942, 429] width 30 height 30
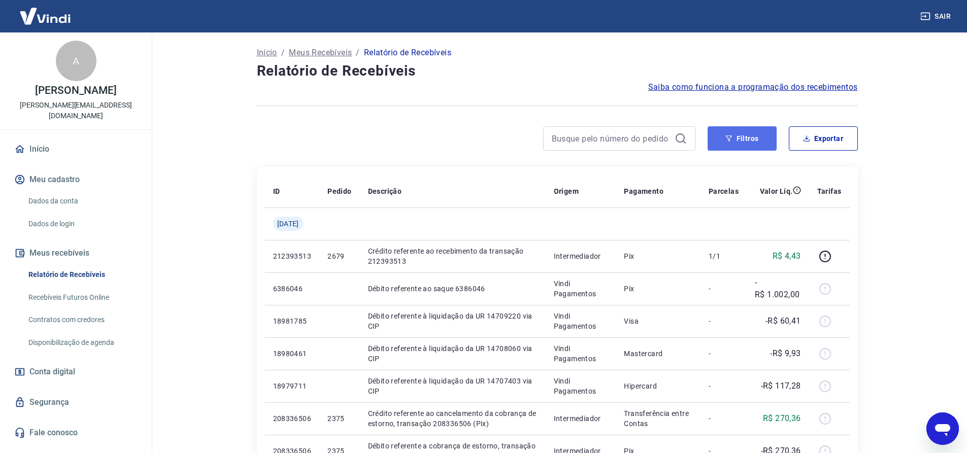
click at [741, 134] on button "Filtros" at bounding box center [741, 138] width 69 height 24
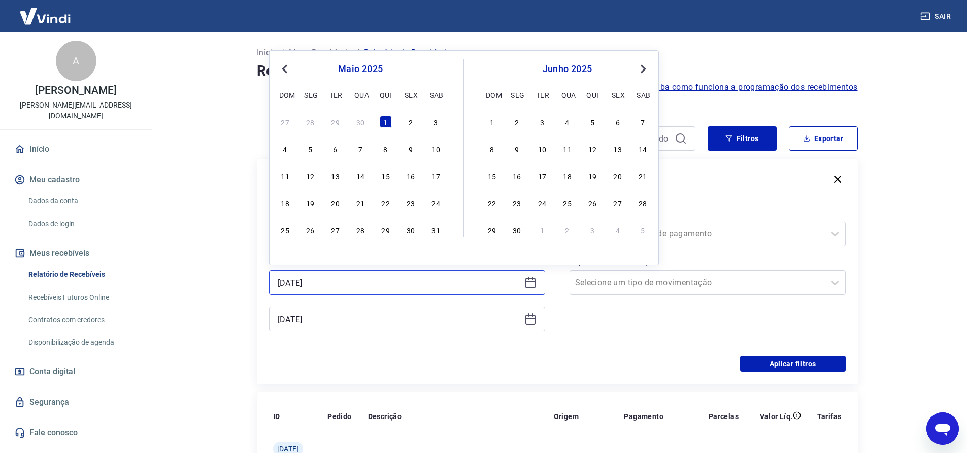
drag, startPoint x: 369, startPoint y: 284, endPoint x: 232, endPoint y: 269, distance: 137.8
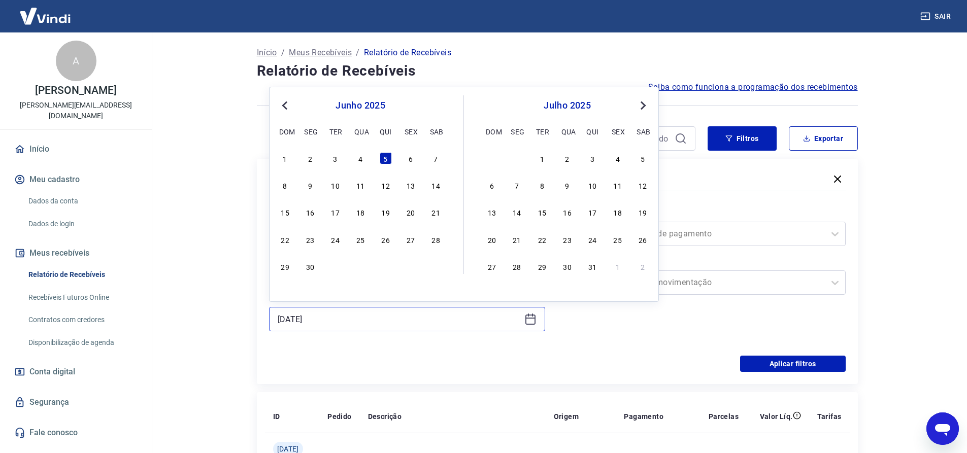
drag, startPoint x: 326, startPoint y: 318, endPoint x: 243, endPoint y: 287, distance: 88.8
click at [717, 346] on div "Período Selecione um período Período personalizado 01/06/2025 18/06/2025 Previo…" at bounding box center [557, 274] width 576 height 162
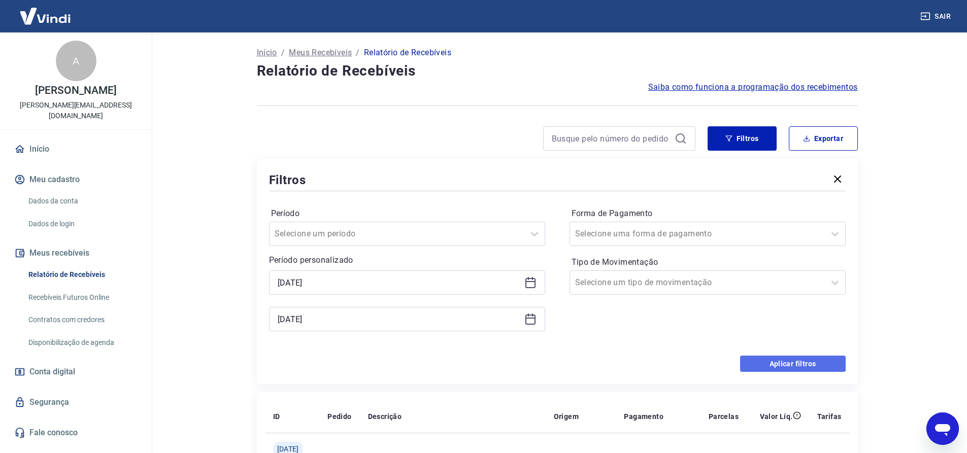
click at [802, 361] on button "Aplicar filtros" at bounding box center [793, 364] width 106 height 16
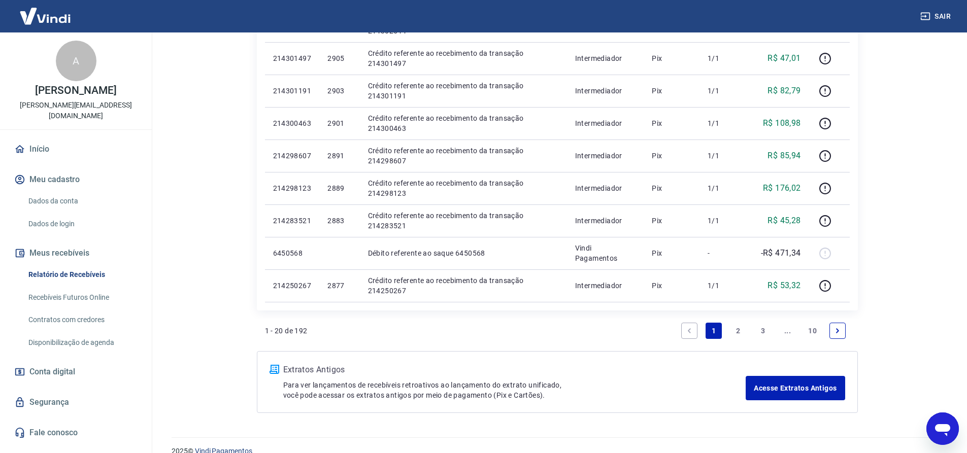
scroll to position [636, 0]
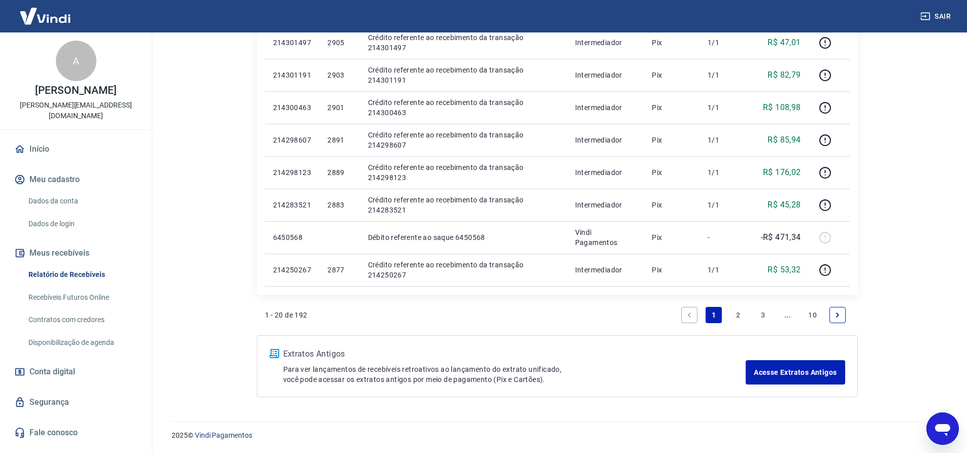
click at [942, 428] on icon "Abrir janela de mensagens" at bounding box center [942, 430] width 15 height 12
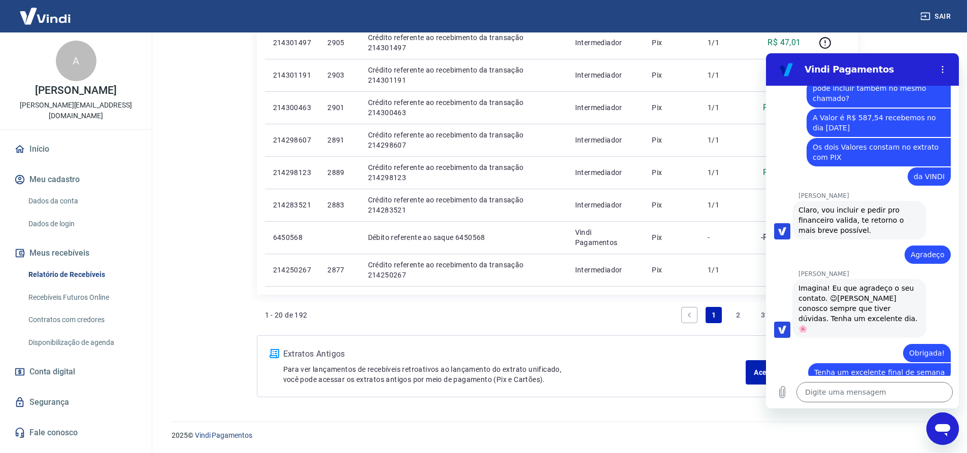
scroll to position [0, 0]
click at [589, 316] on div "1 - 20 de 192 1 2 3 ... 10" at bounding box center [557, 315] width 584 height 24
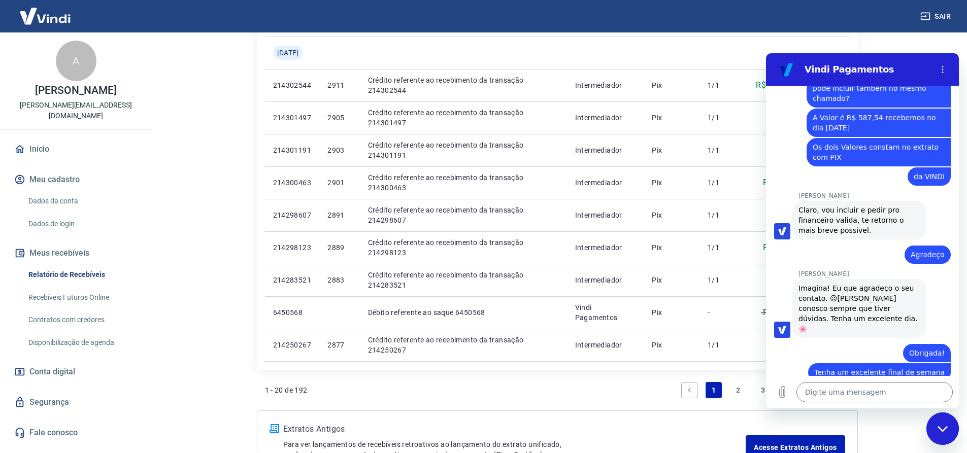
scroll to position [636, 0]
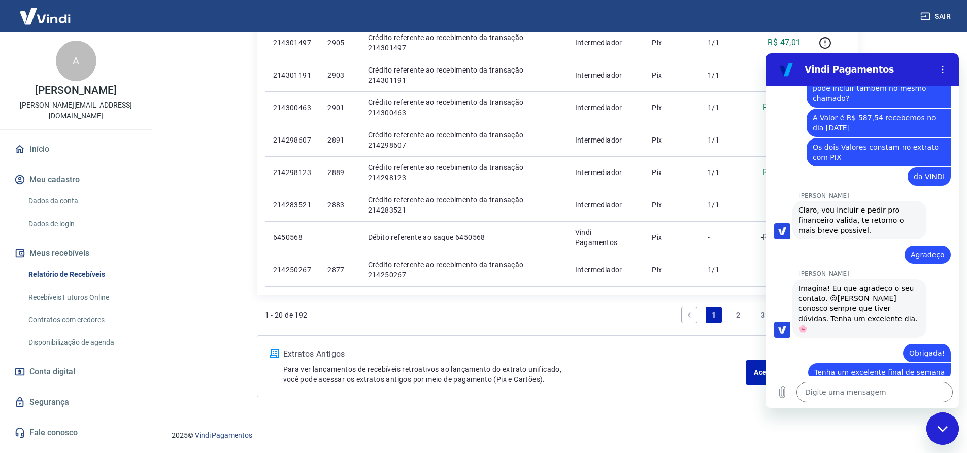
click at [948, 429] on div "Fechar janela de mensagens" at bounding box center [942, 429] width 30 height 30
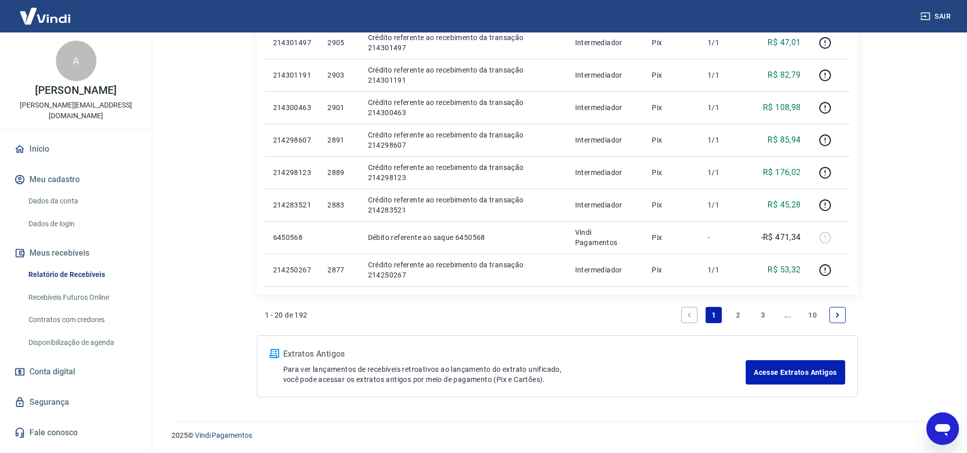
click at [943, 428] on icon "Abrir janela de mensagens" at bounding box center [942, 430] width 15 height 12
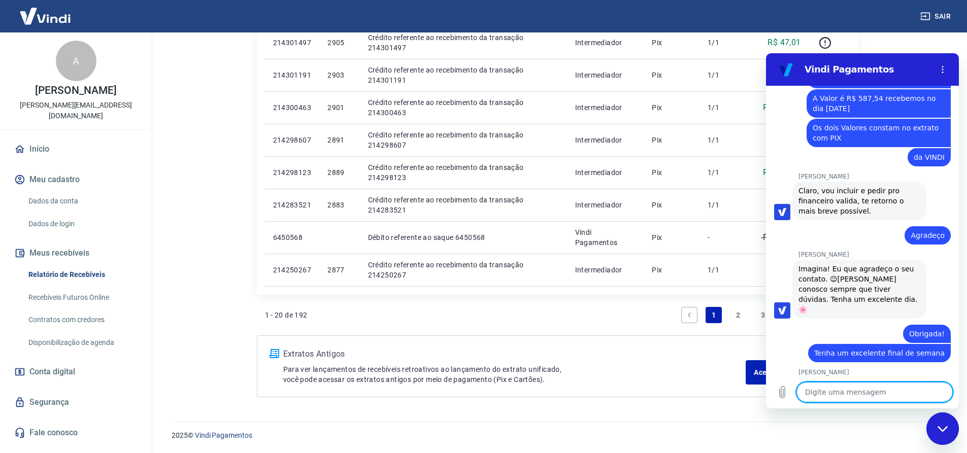
scroll to position [1175, 0]
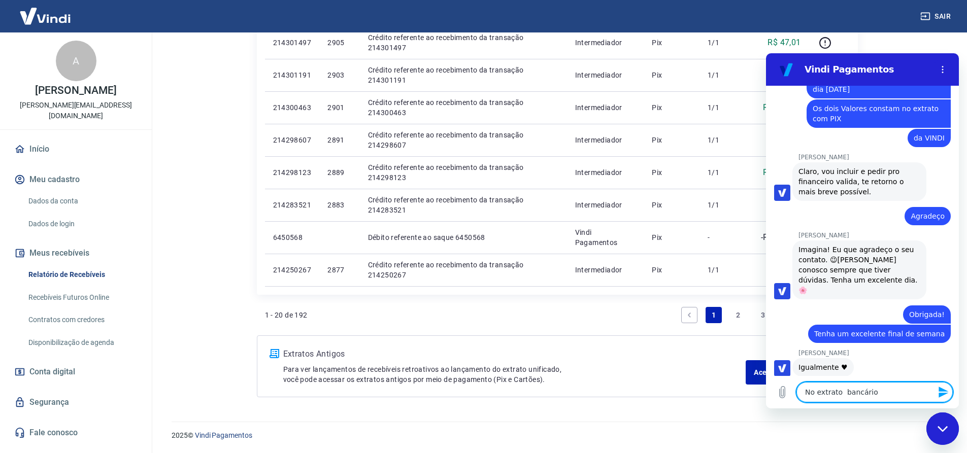
click at [816, 393] on textarea "No extrato bancário" at bounding box center [874, 392] width 156 height 20
click at [895, 393] on textarea "No nosso extrato bancário" at bounding box center [874, 392] width 156 height 20
click at [857, 392] on textarea "No nosso extrato bancário os recebimentos de cartão estão vindo" at bounding box center [874, 387] width 156 height 29
click at [921, 393] on textarea "No nosso extrato bancário os recebimentos de cartão estão vindo" at bounding box center [874, 387] width 156 height 29
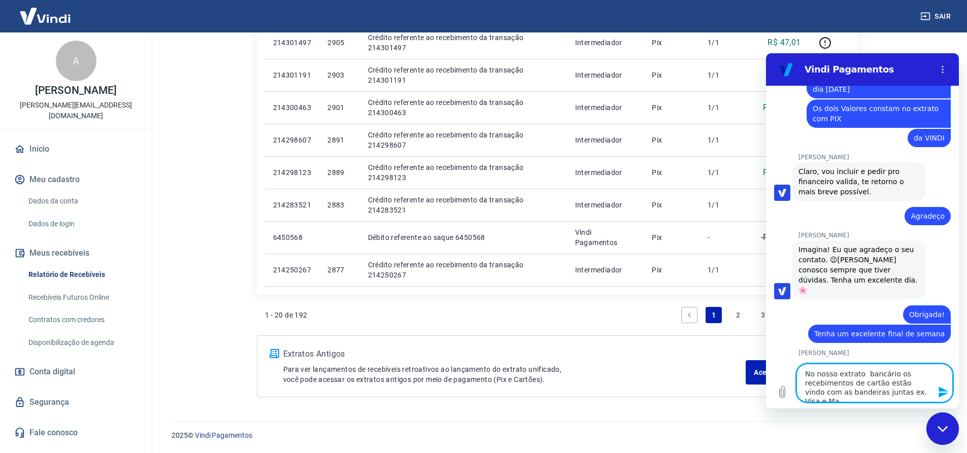
click at [892, 390] on textarea "No nosso extrato bancário os recebimentos de cartão estão vindo com as bandeira…" at bounding box center [874, 383] width 156 height 39
click at [834, 397] on textarea "No nosso extrato bancário os recebimentos de cartão estão vindo com as bandeira…" at bounding box center [874, 379] width 156 height 48
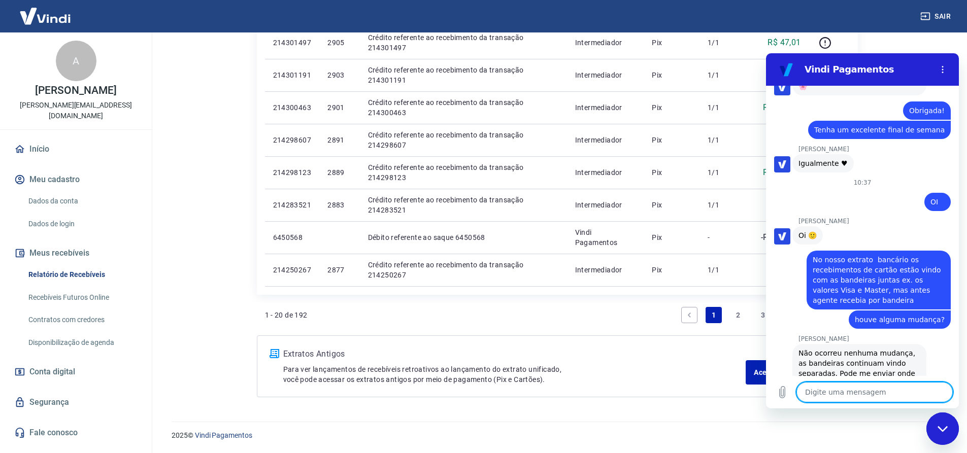
scroll to position [1381, 0]
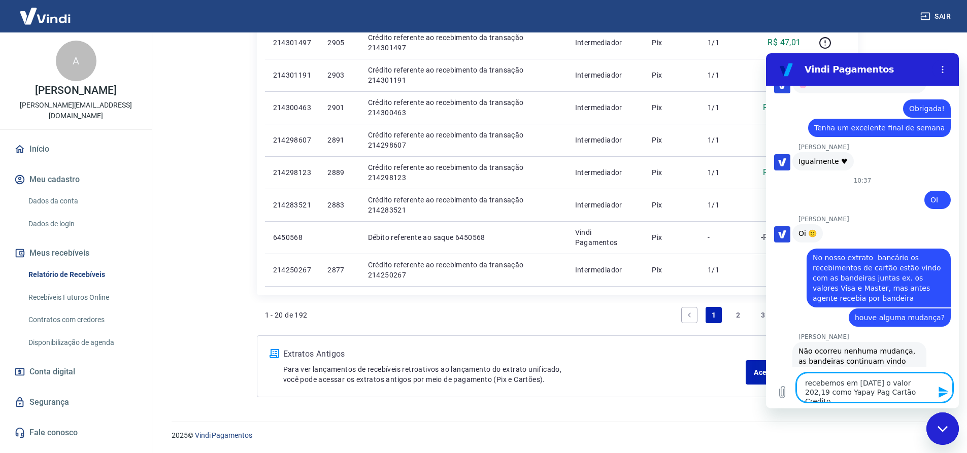
click at [891, 384] on textarea "recebemos em 20/06/2025 o valor 202,19 como Yapay Pag Cartão Credito" at bounding box center [874, 387] width 156 height 29
click at [823, 385] on textarea "recebemos em 20/06/2025 no banco o valor 202,19 como Yapay Pag Cartão Credito" at bounding box center [874, 383] width 156 height 39
click at [813, 393] on textarea "recebemos em 20/06/2025 no banco o valor R$ 202,19 como Yapay Pag Cartão Credito" at bounding box center [874, 383] width 156 height 39
click at [906, 384] on textarea "recebemos em 20/06/2025 no banco o valor R$ 202,19 como Yapay Pag Cartão Crédito" at bounding box center [874, 383] width 156 height 39
click at [834, 395] on textarea "recebemos em 20/06/2025 no banco o valor R$ 202,19 como Yapay Pag Cartão Crédito" at bounding box center [874, 383] width 156 height 39
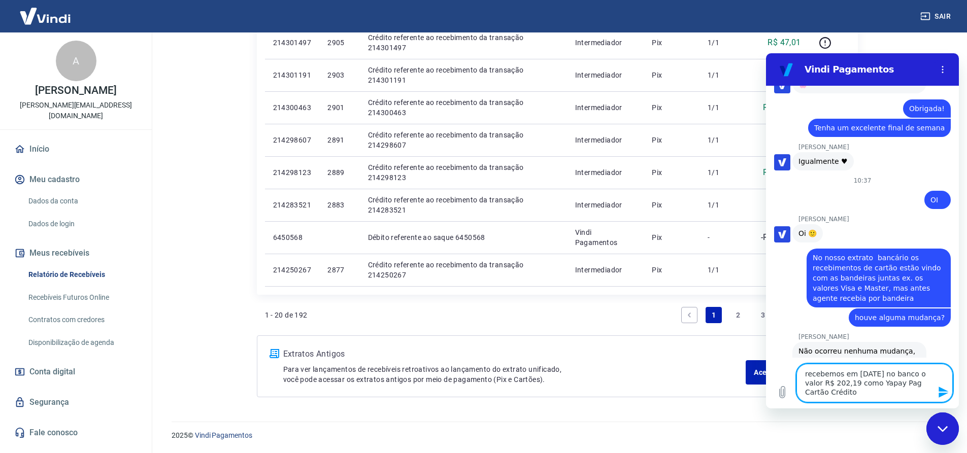
click at [924, 382] on textarea "recebemos em 20/06/2025 no banco o valor R$ 202,19 como Yapay Pag Cartão Crédito" at bounding box center [874, 383] width 156 height 39
click at [833, 394] on textarea "recebemos em 20/06/2025 no banco o valor R$ 202,19 como Yapay Pag Cartao Crédito" at bounding box center [874, 383] width 156 height 39
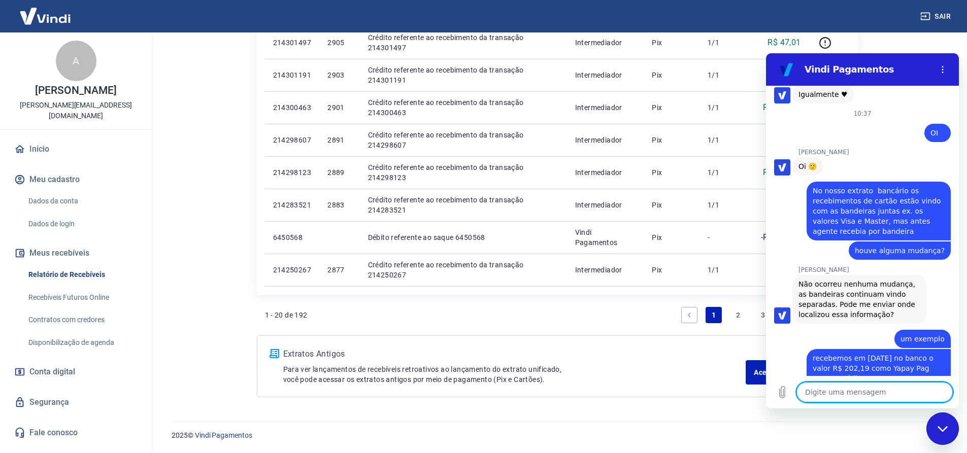
scroll to position [1450, 0]
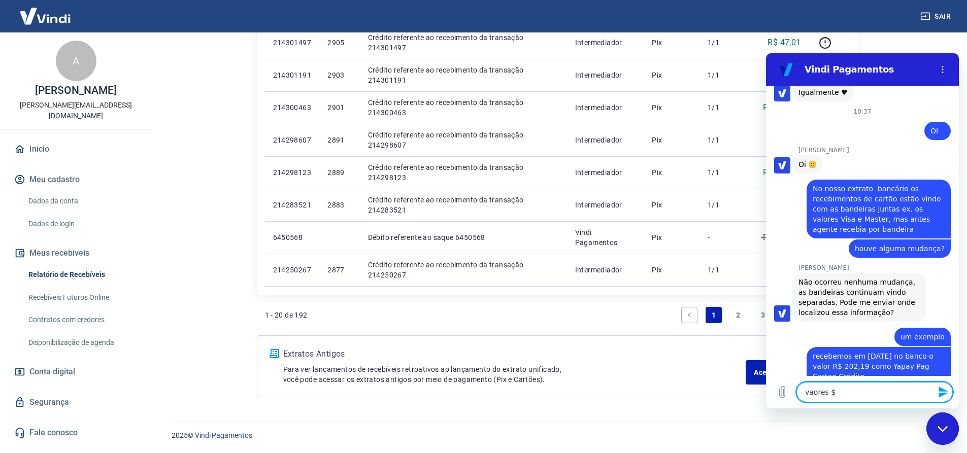
click at [810, 393] on textarea "vaores $" at bounding box center [874, 392] width 156 height 20
click at [829, 394] on textarea "valores $" at bounding box center [874, 392] width 156 height 20
click at [853, 400] on textarea "valores $" at bounding box center [874, 392] width 156 height 20
click at [804, 392] on textarea "valores $" at bounding box center [874, 392] width 156 height 20
click at [844, 392] on textarea "VISA valores $" at bounding box center [874, 392] width 156 height 20
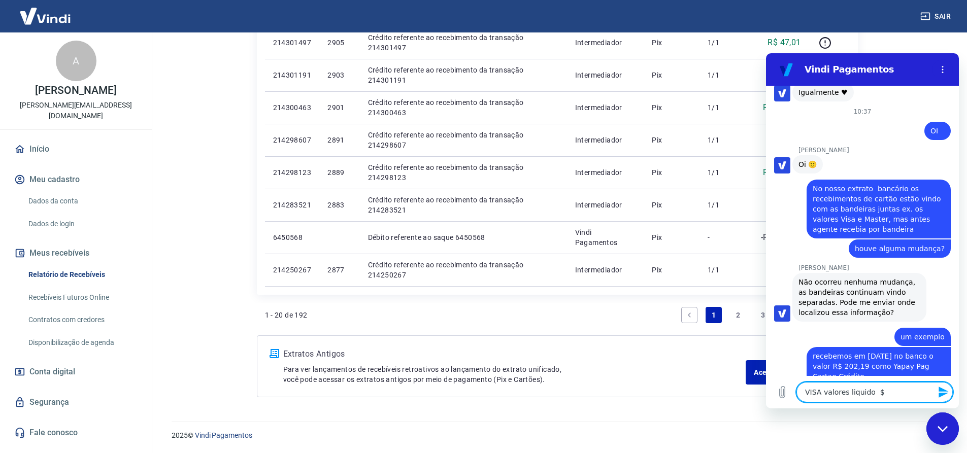
click at [874, 392] on textarea "VISA valores liquido $" at bounding box center [874, 392] width 156 height 20
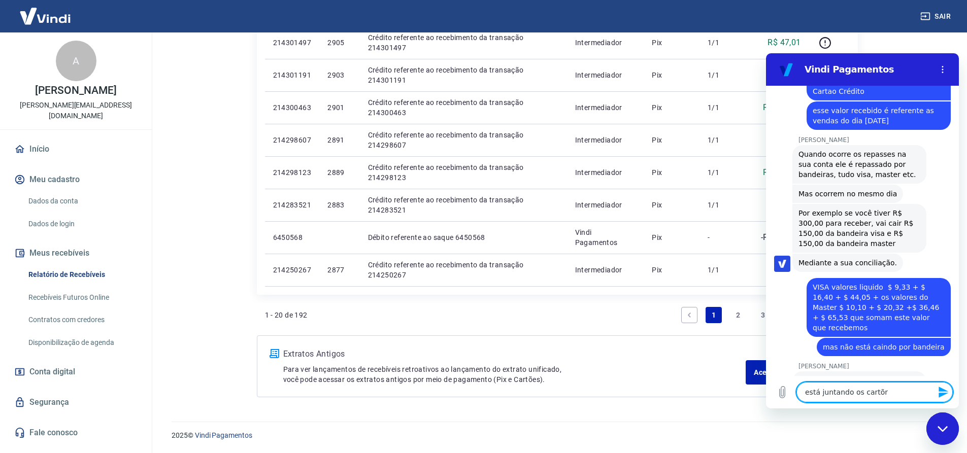
scroll to position [1734, 0]
click at [857, 392] on textarea "está juntando os cartões" at bounding box center [874, 392] width 156 height 20
click at [863, 393] on textarea "está juntando os nvalores de cartões" at bounding box center [874, 392] width 156 height 20
click at [919, 393] on textarea "está juntando os valores de cartões" at bounding box center [874, 392] width 156 height 20
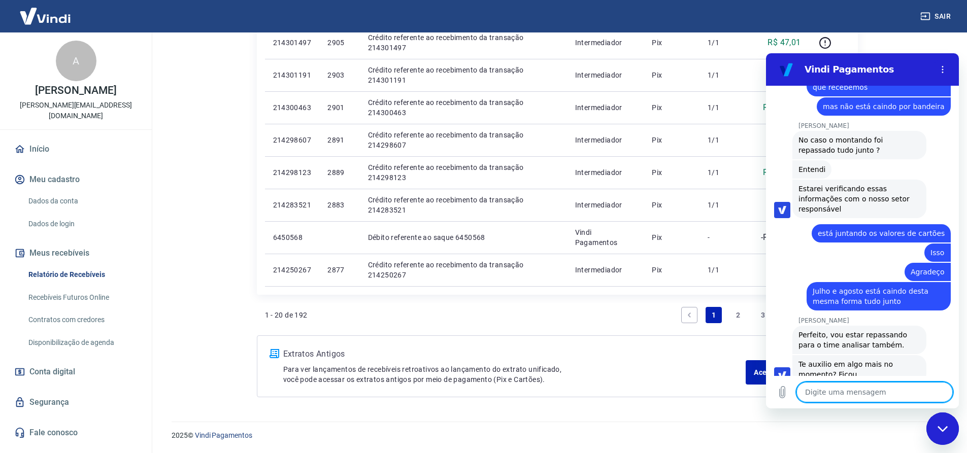
scroll to position [1978, 0]
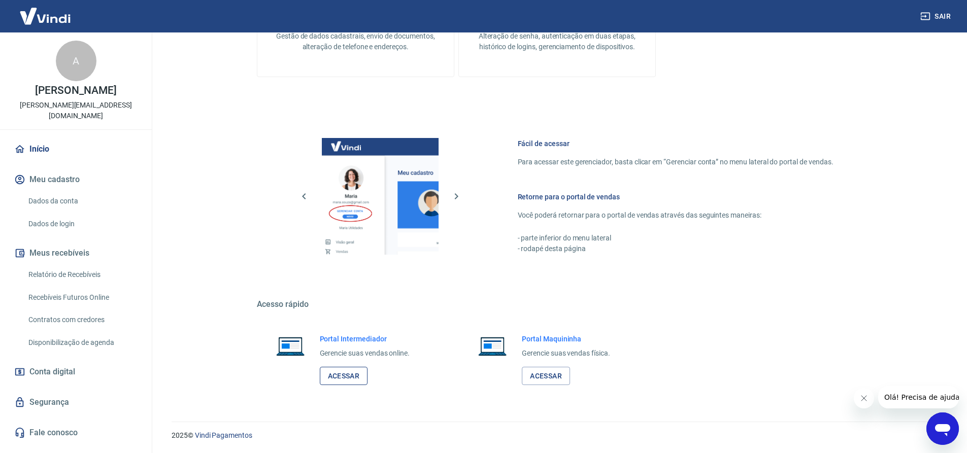
click at [346, 374] on link "Acessar" at bounding box center [344, 376] width 48 height 19
